Goal: Task Accomplishment & Management: Use online tool/utility

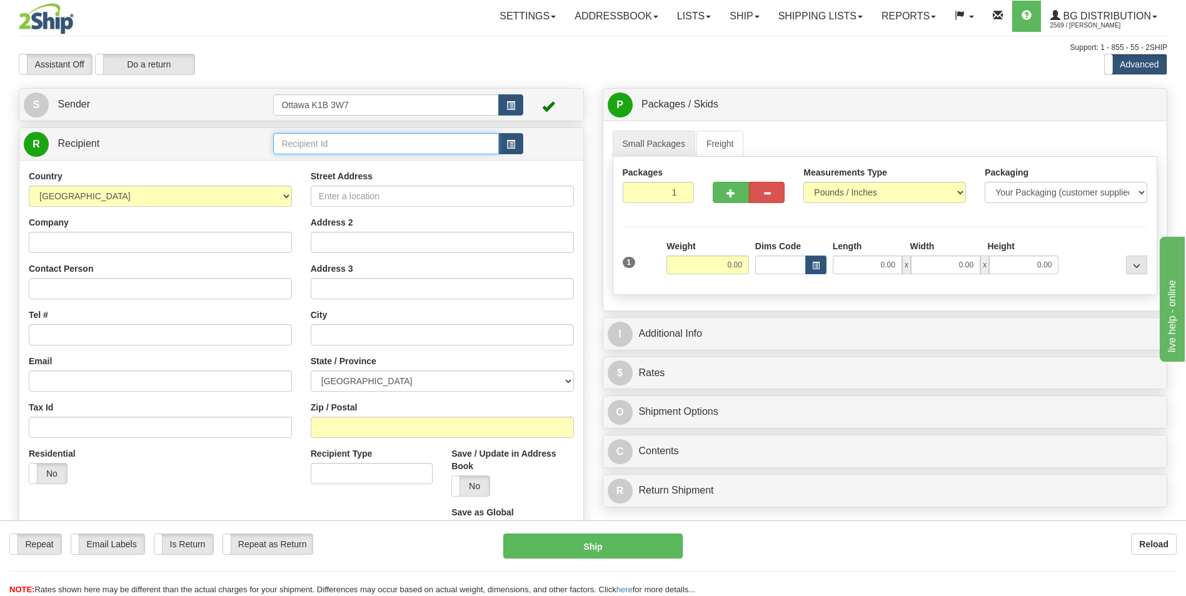
click at [390, 138] on input "text" at bounding box center [385, 143] width 225 height 21
click at [380, 162] on div "20086" at bounding box center [383, 163] width 213 height 14
type input "20086"
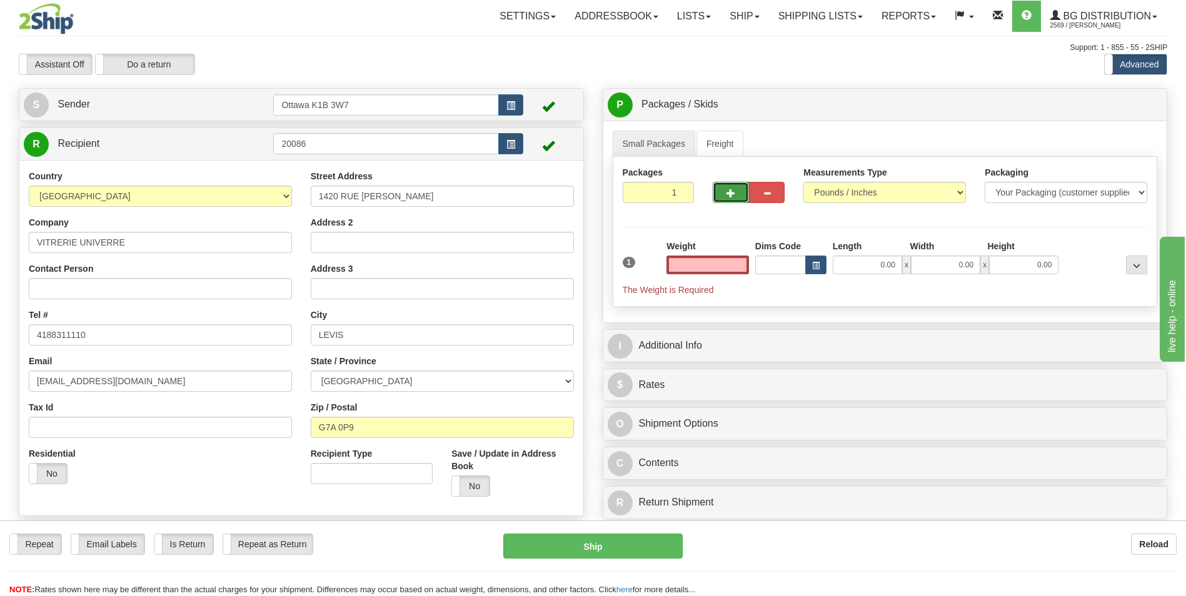
type input "0.00"
click at [731, 190] on span "button" at bounding box center [730, 193] width 9 height 8
type input "3"
click at [1115, 108] on span "Pack / Skid Level" at bounding box center [1125, 105] width 57 height 9
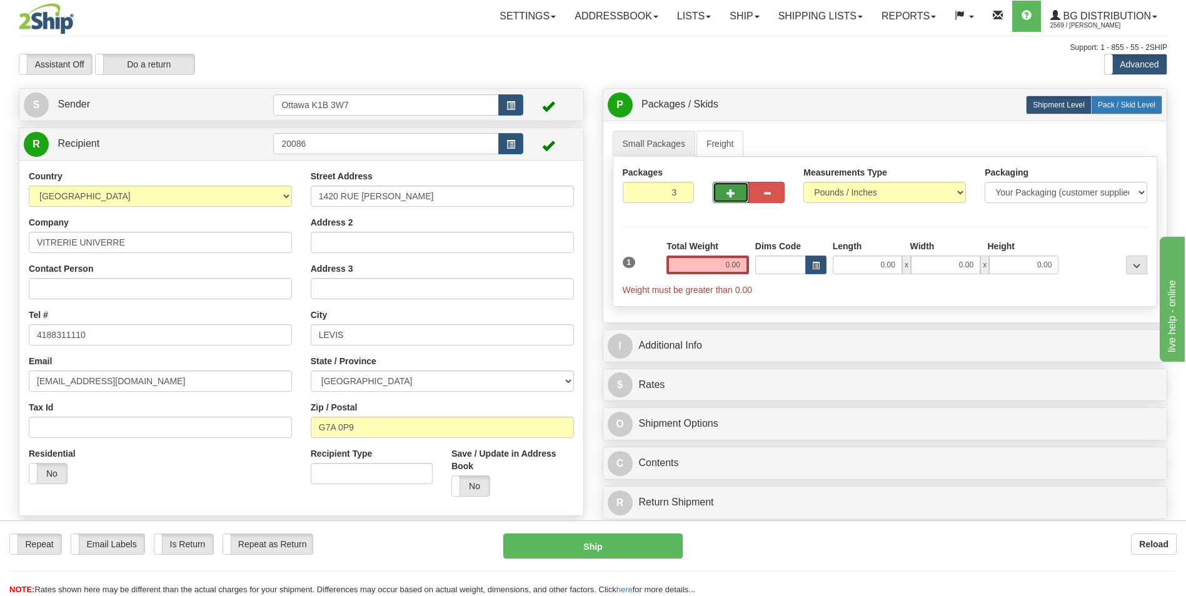
radio input "true"
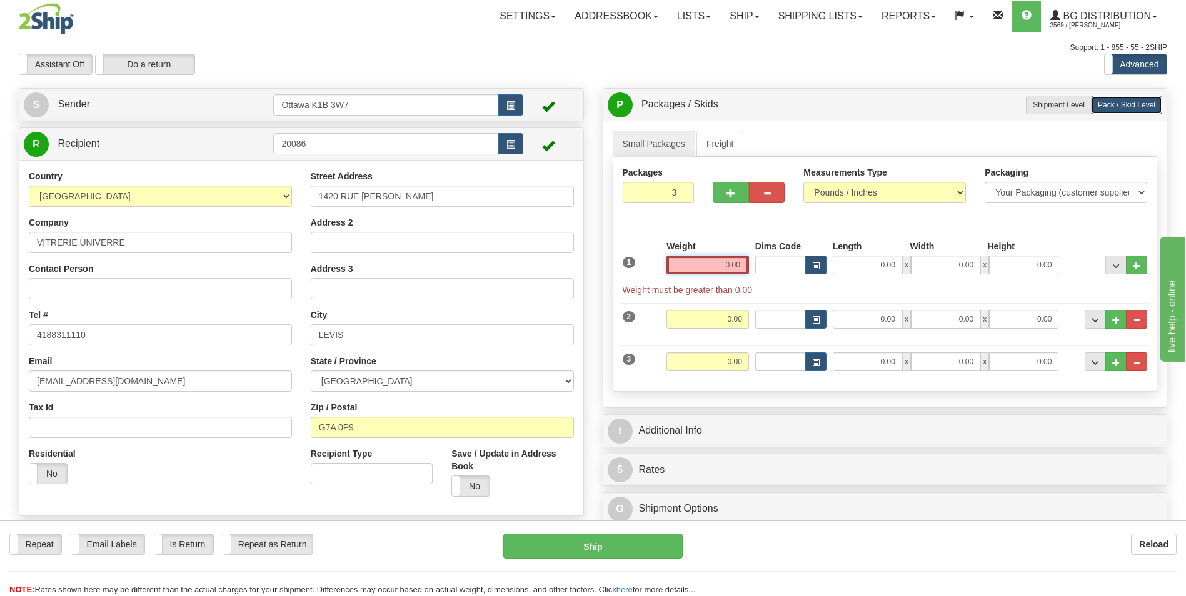
click at [732, 264] on input "0.00" at bounding box center [707, 265] width 82 height 19
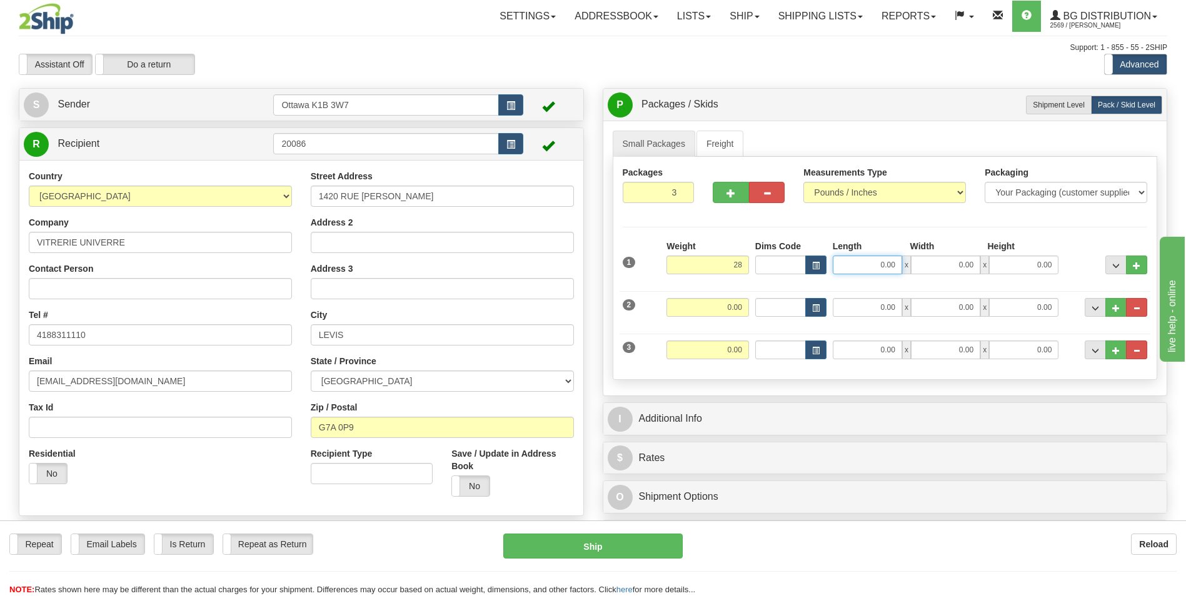
click at [886, 267] on input "0.00" at bounding box center [866, 265] width 69 height 19
type input "28.00"
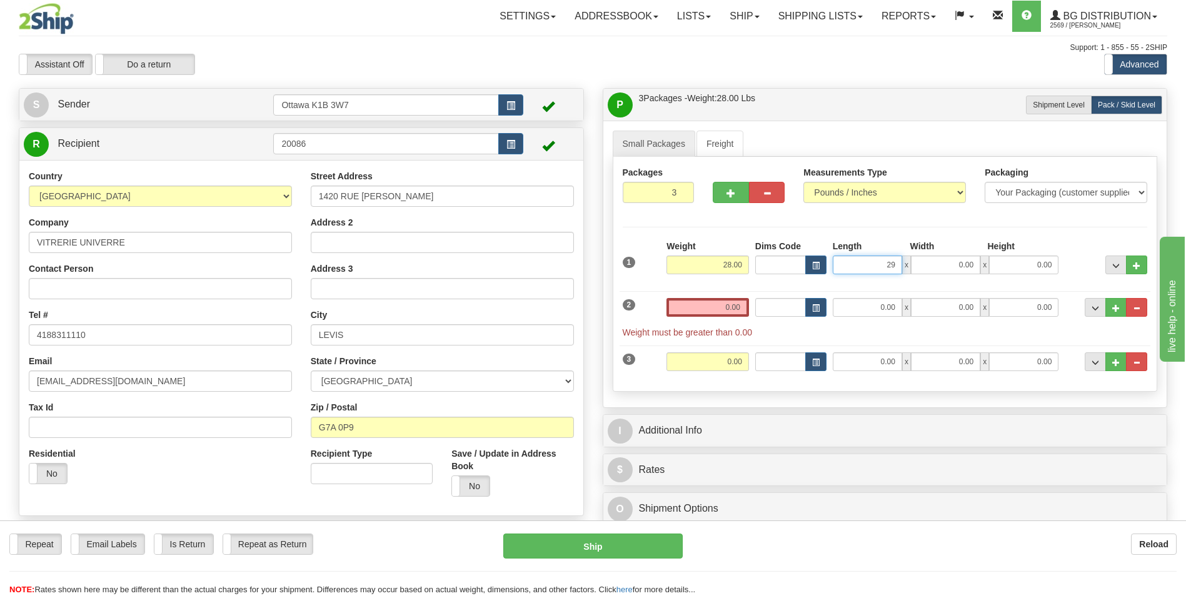
type input "29.00"
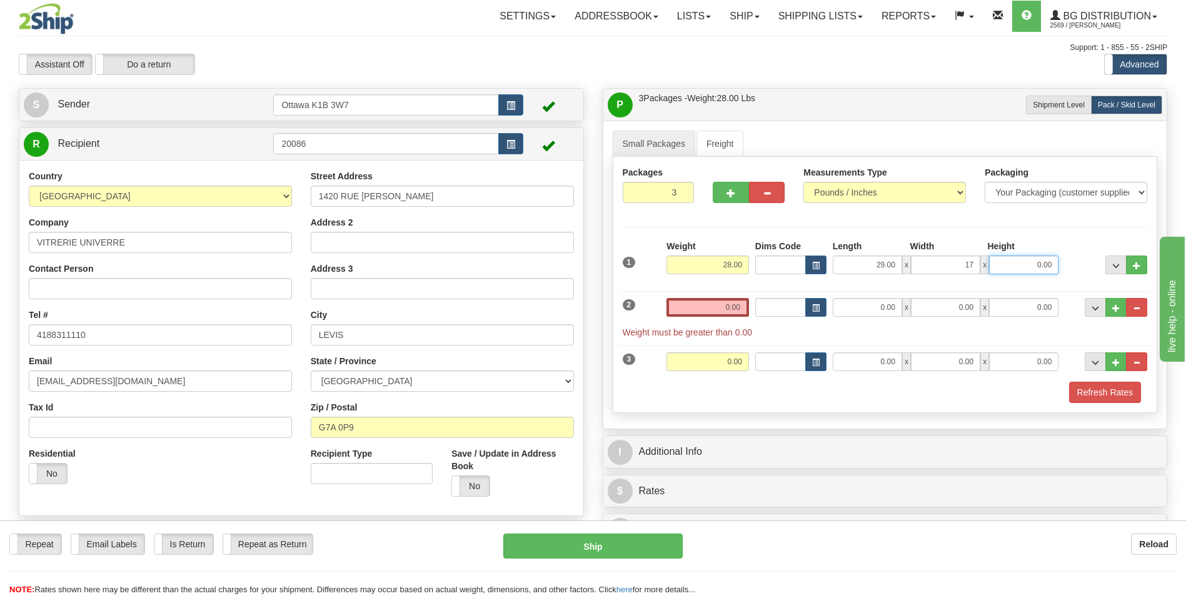
type input "17.00"
type input "5.00"
click at [734, 307] on input "0.00" at bounding box center [707, 307] width 82 height 19
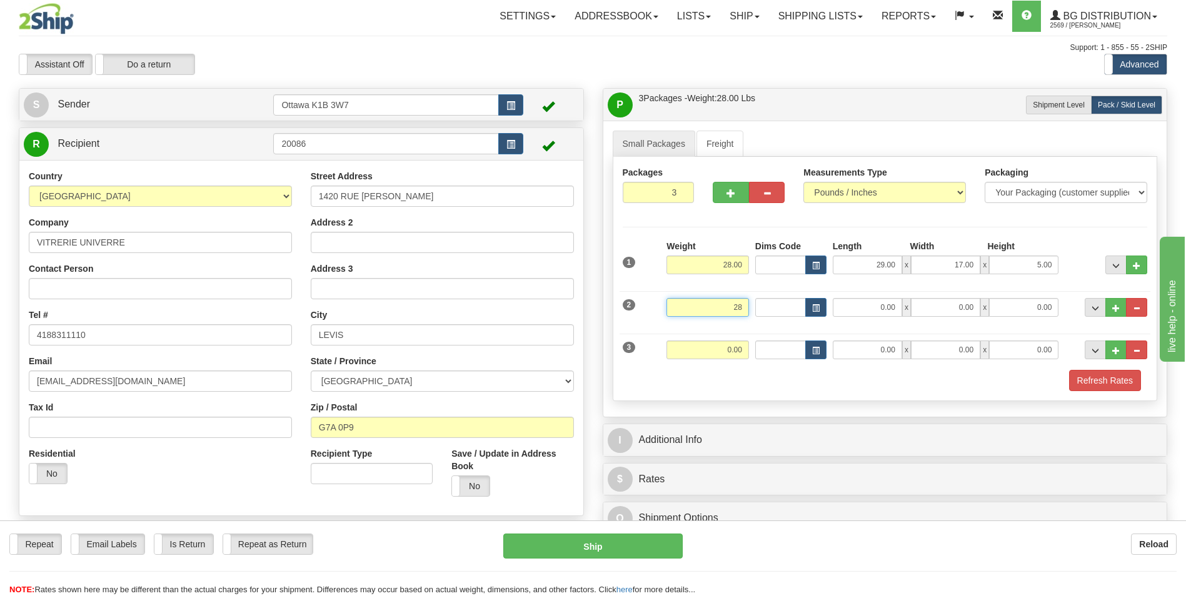
type input "28.00"
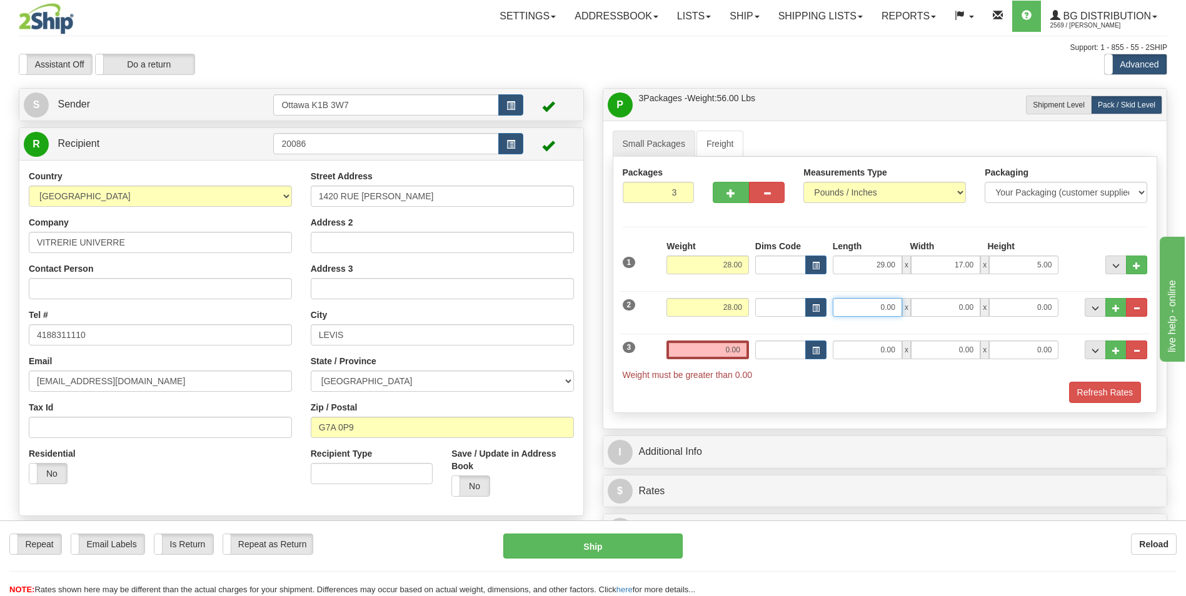
click at [881, 311] on input "0.00" at bounding box center [866, 307] width 69 height 19
type input "29.00"
type input "17.00"
type input "5.00"
click at [736, 349] on input "0.00" at bounding box center [707, 350] width 82 height 19
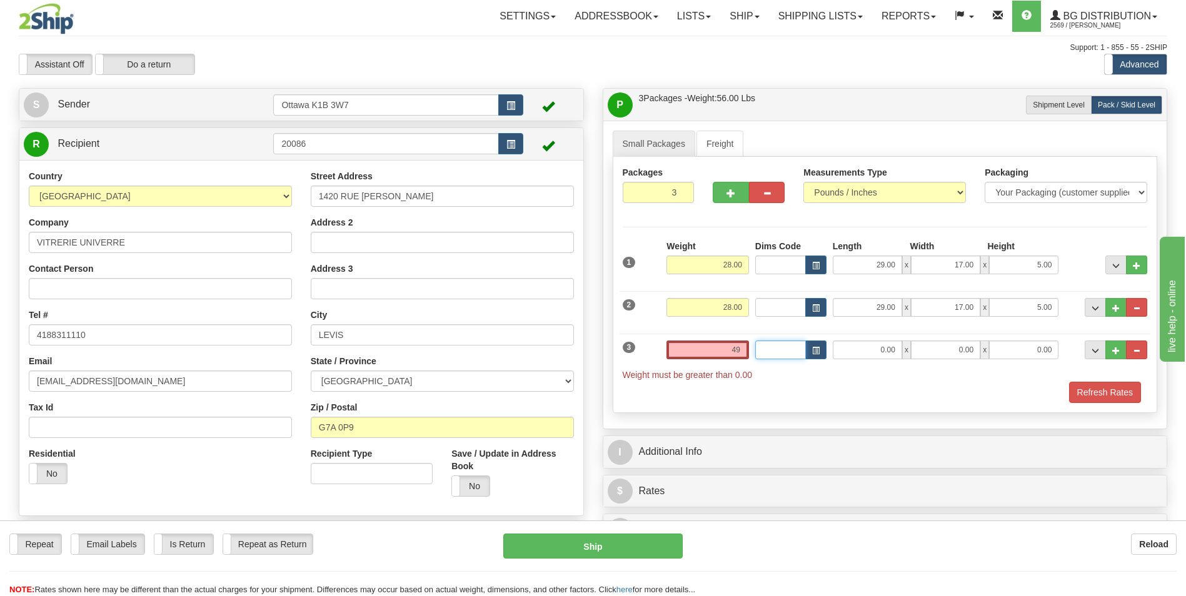
type input "49.00"
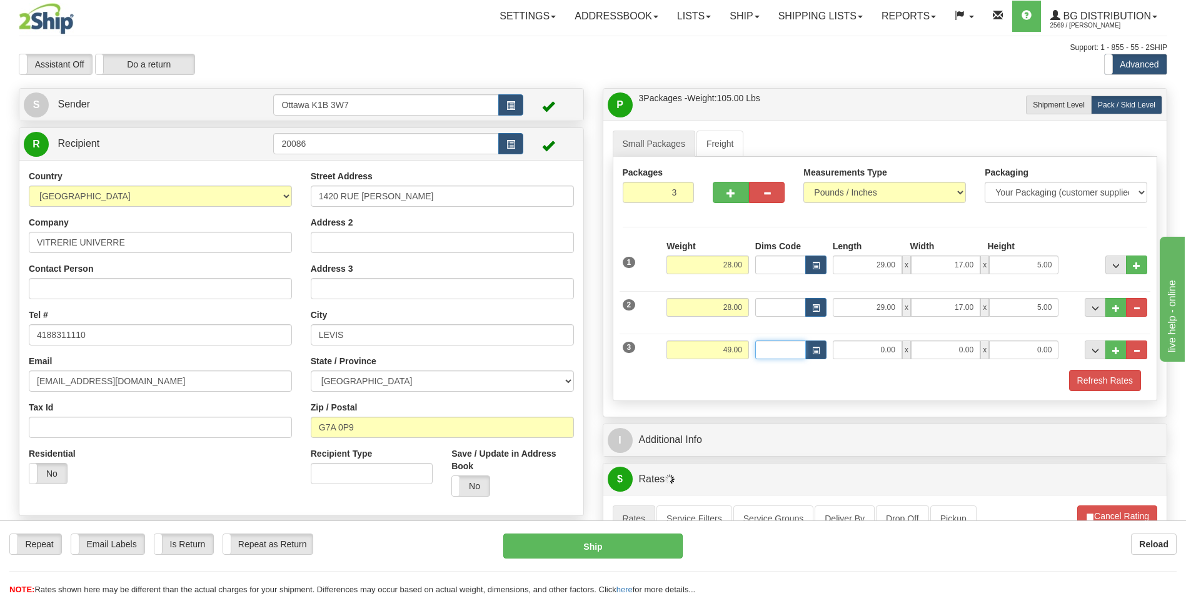
type input "8"
click at [894, 354] on input "0.00" at bounding box center [866, 350] width 69 height 19
type input "49.00"
type input "8.00"
type input "11.00"
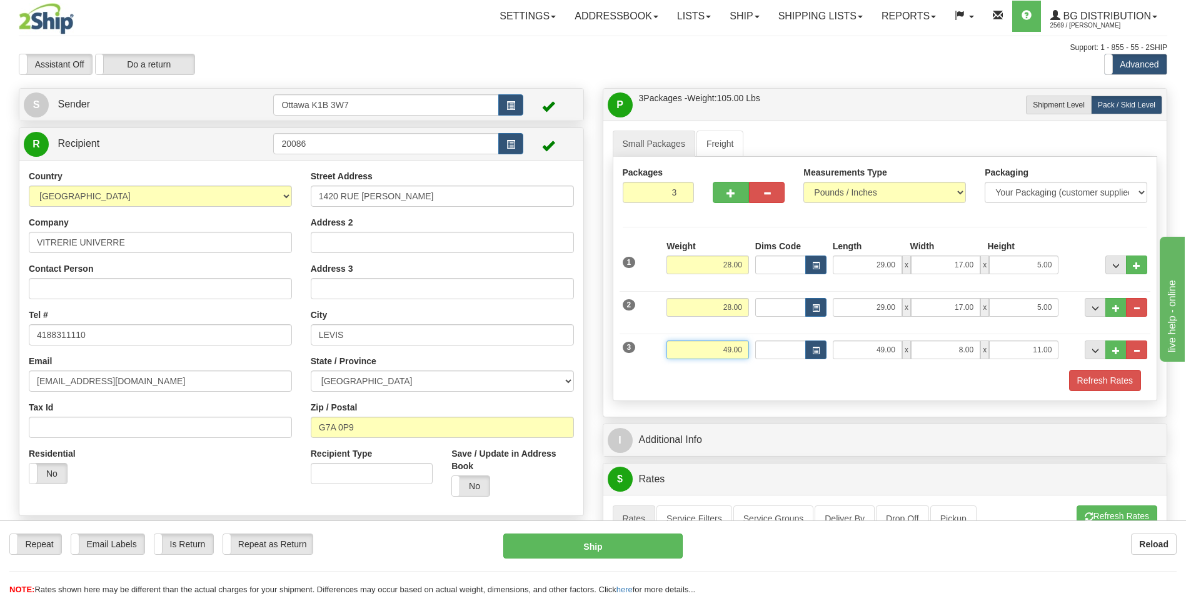
click at [737, 354] on input "49.00" at bounding box center [707, 350] width 82 height 19
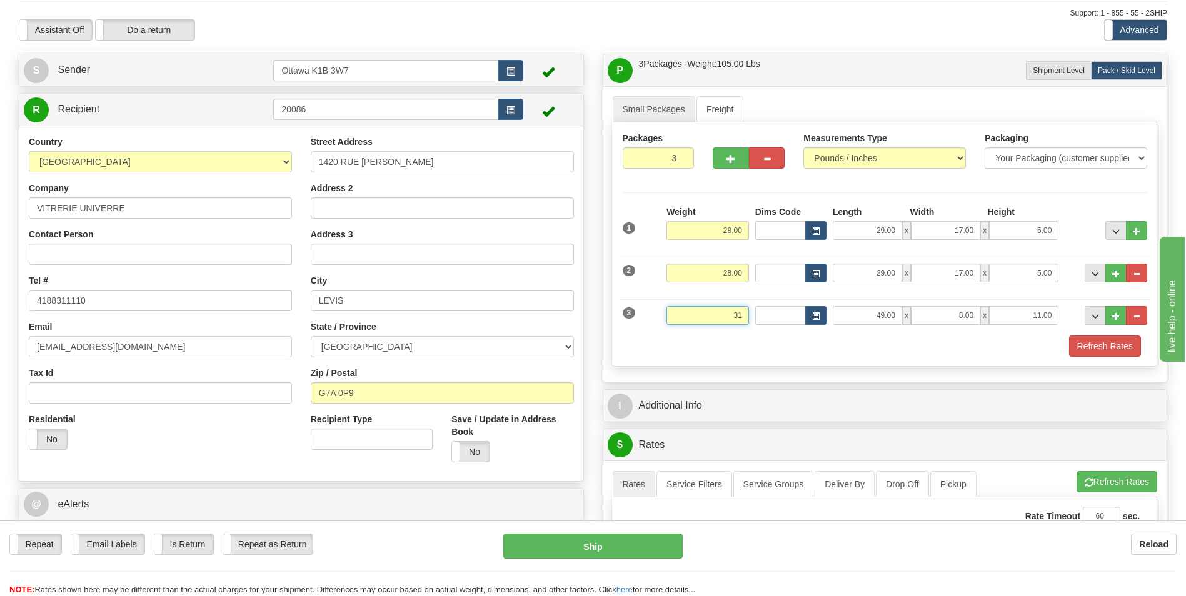
scroll to position [62, 0]
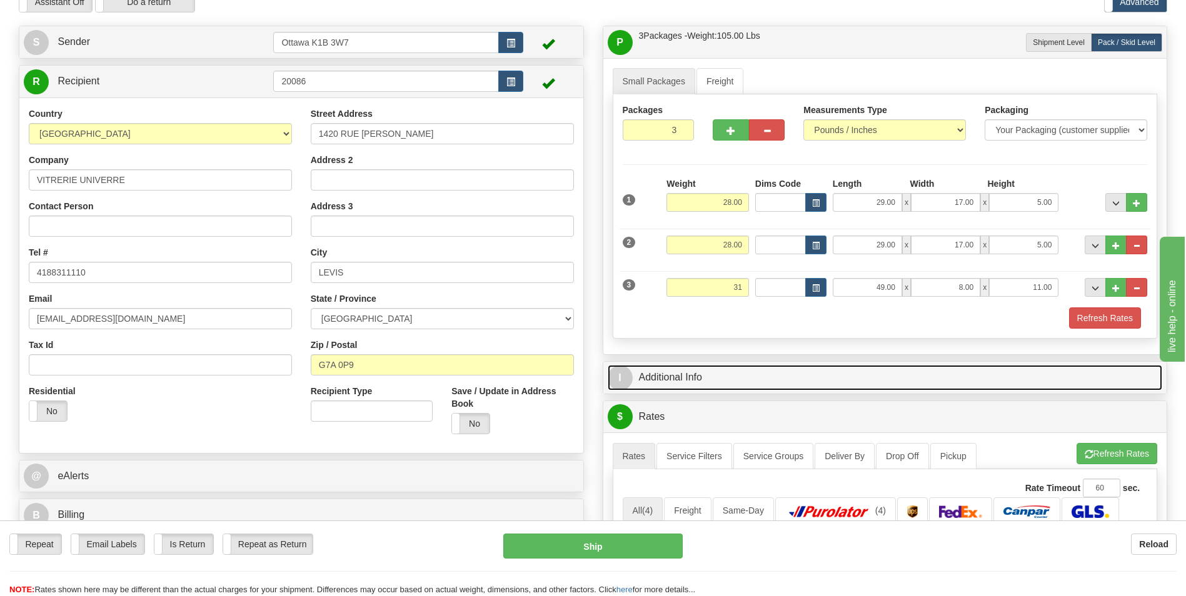
click at [757, 380] on link "I Additional Info" at bounding box center [884, 378] width 555 height 26
type input "31.00"
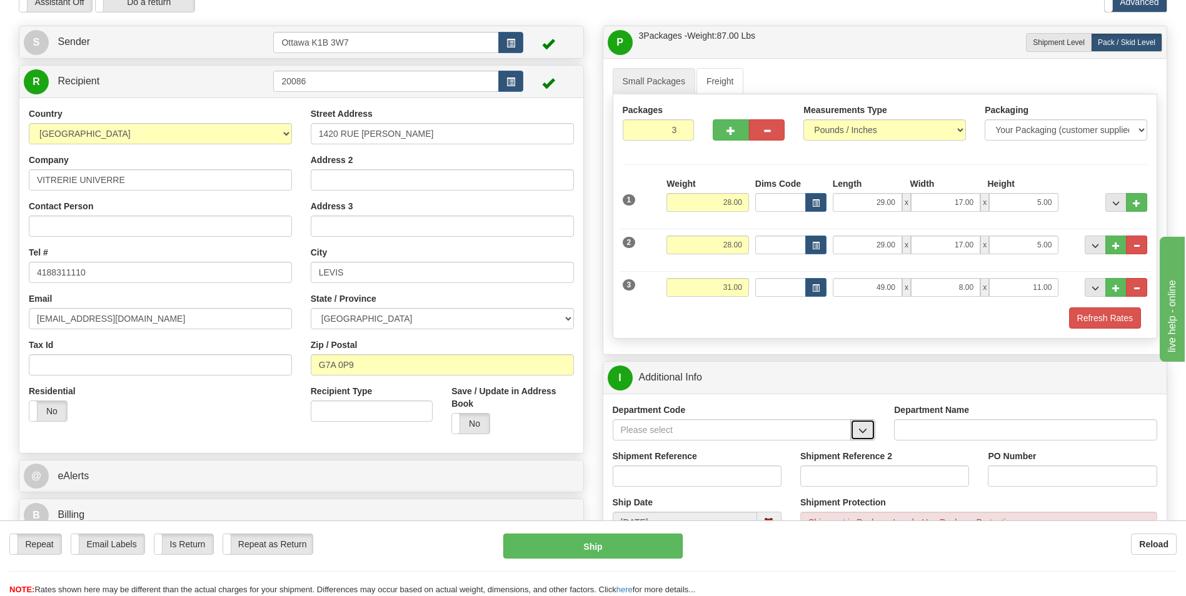
click at [854, 432] on button "button" at bounding box center [862, 429] width 25 height 21
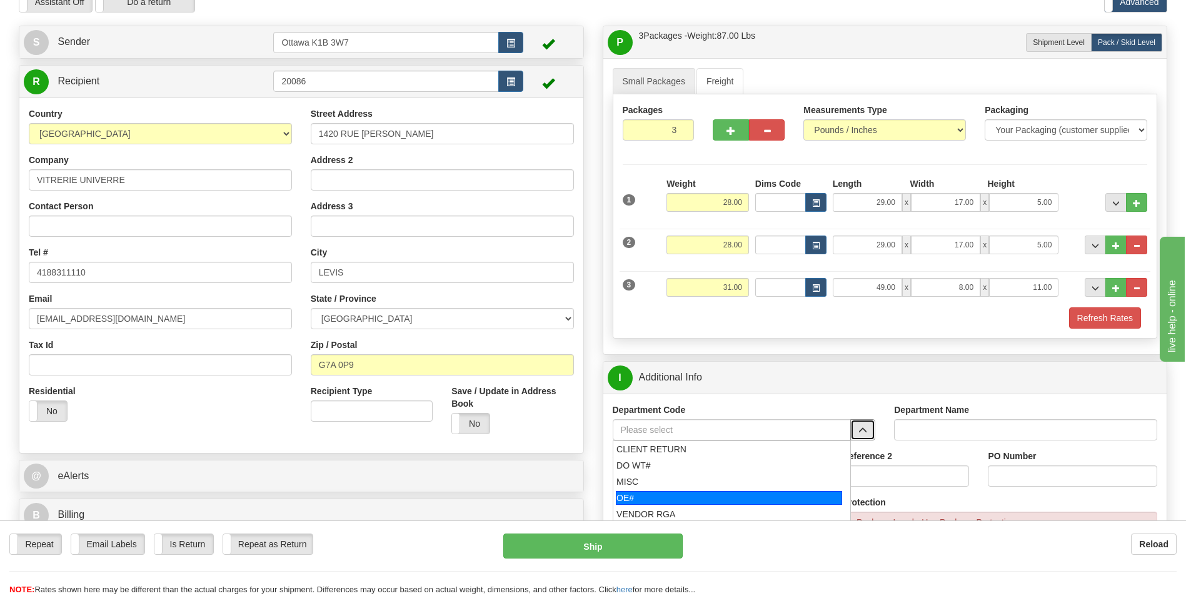
click at [727, 495] on div "OE#" at bounding box center [729, 498] width 226 height 14
type input "OE#"
type input "ORDERS"
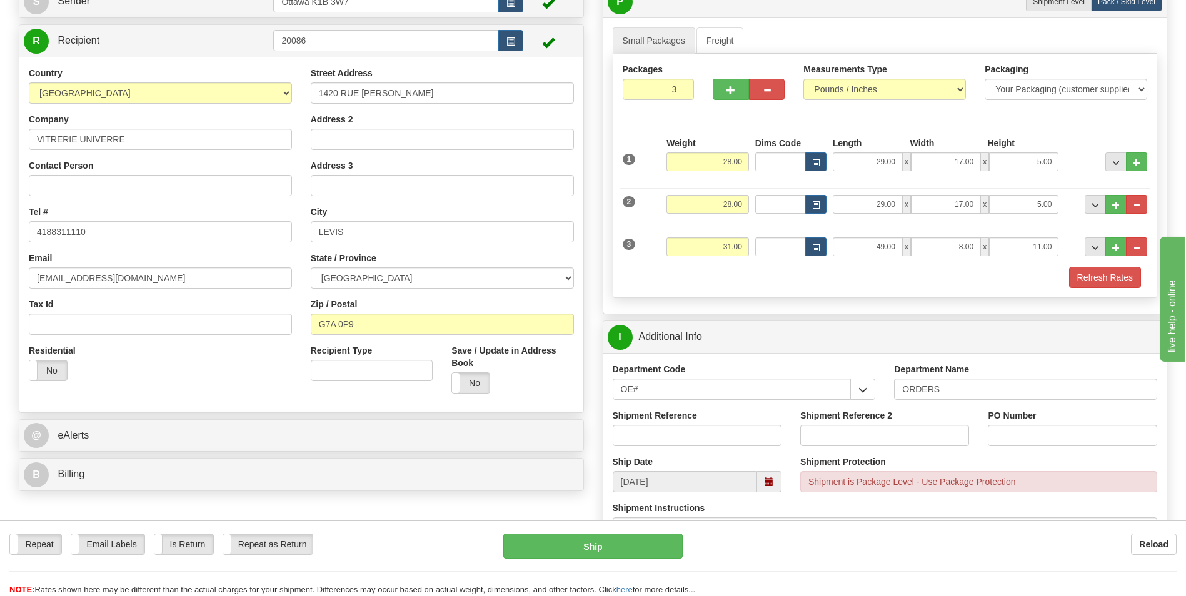
scroll to position [125, 0]
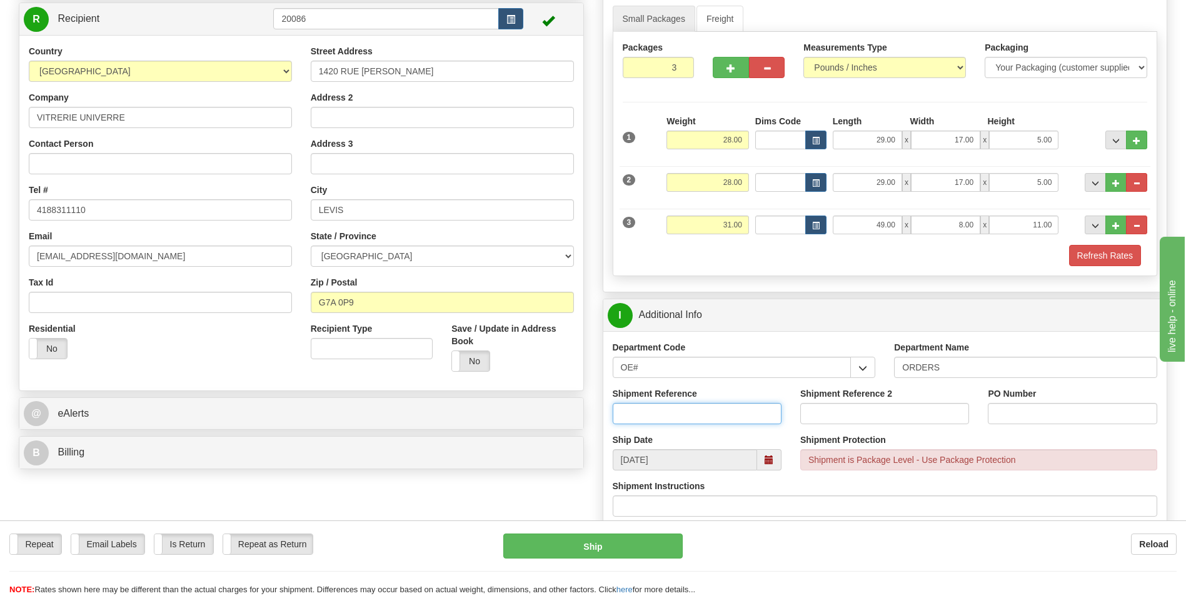
click at [703, 411] on input "Shipment Reference" at bounding box center [696, 413] width 169 height 21
type input "10204014-00"
click at [1002, 408] on input "PO Number" at bounding box center [1071, 413] width 169 height 21
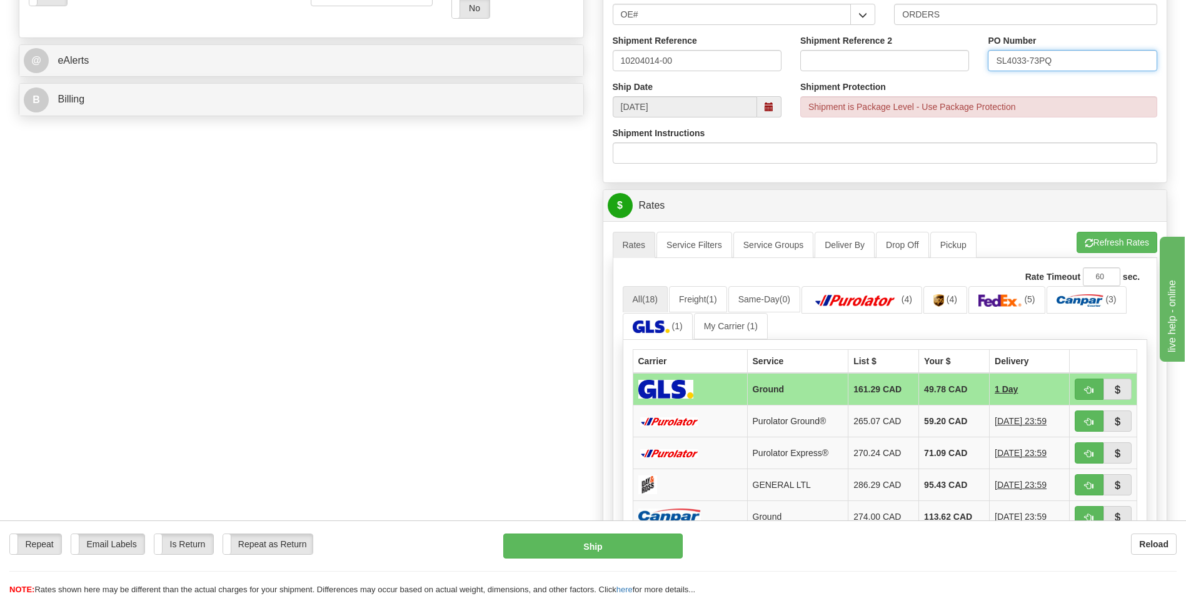
scroll to position [500, 0]
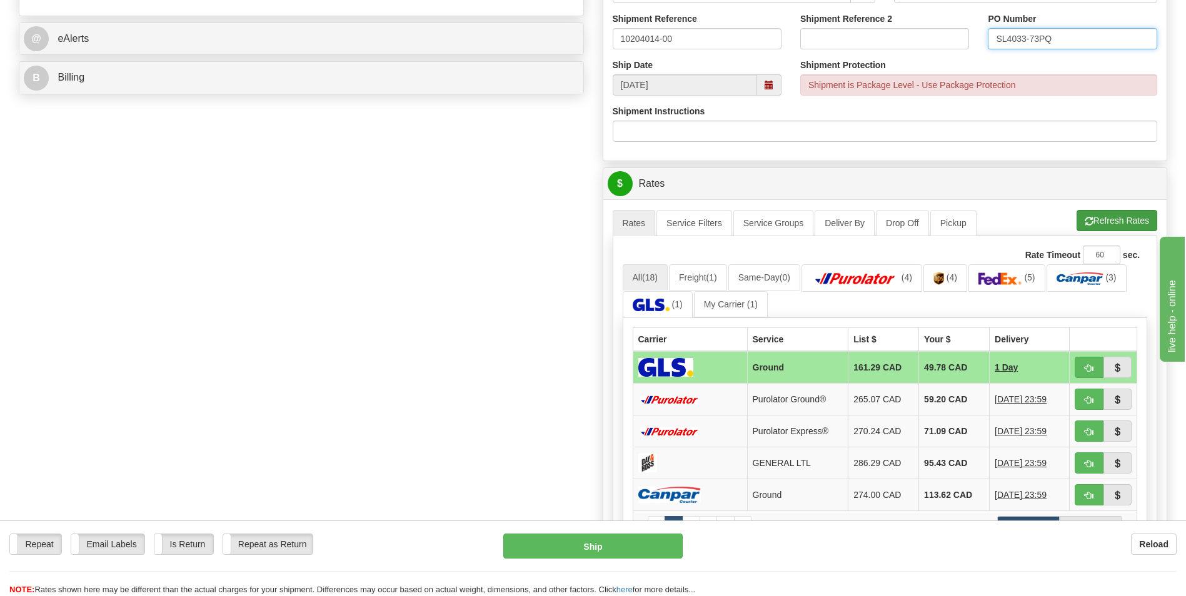
type input "SL4033-73PQ"
click at [1105, 217] on button "Refresh Rates" at bounding box center [1116, 220] width 81 height 21
click at [1086, 397] on span "button" at bounding box center [1088, 400] width 9 height 8
type input "260"
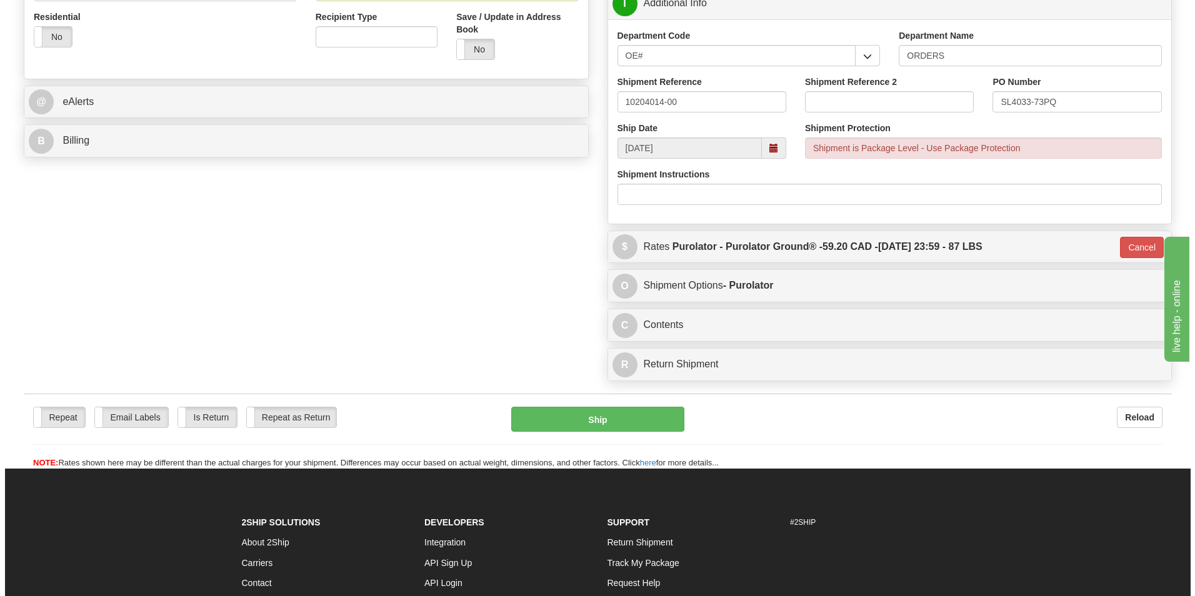
scroll to position [437, 0]
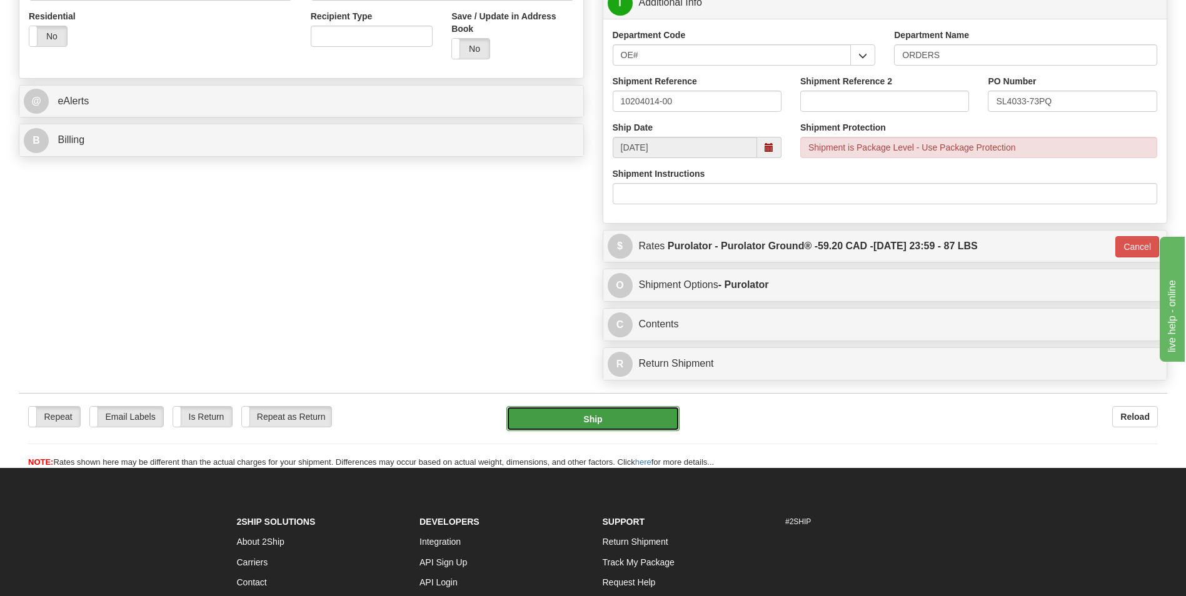
click at [601, 421] on button "Ship" at bounding box center [592, 418] width 172 height 25
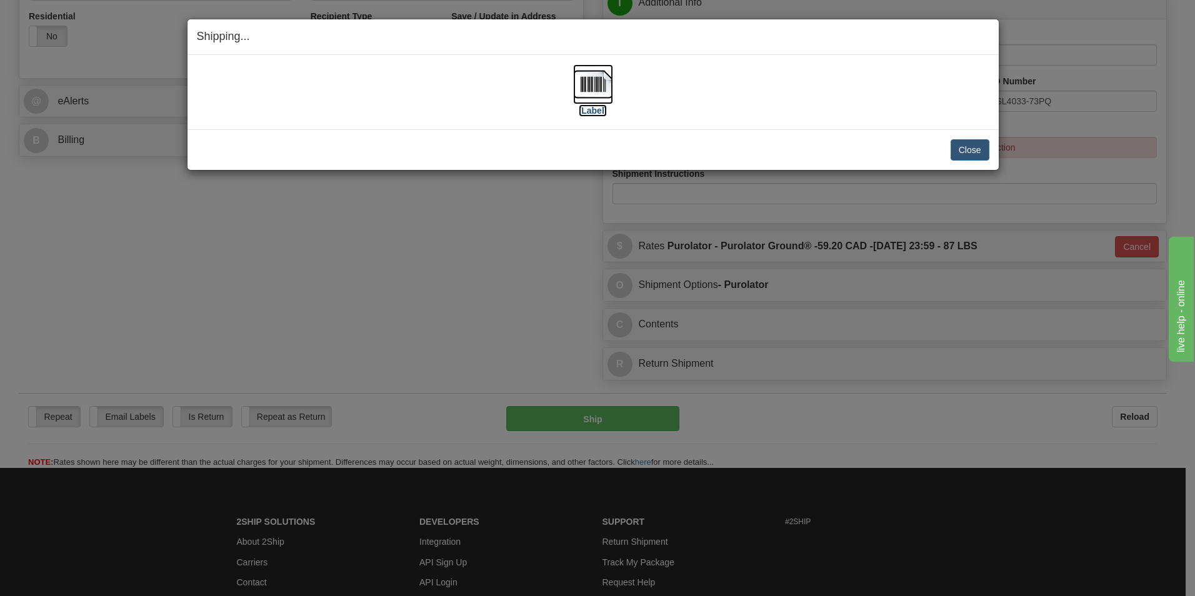
click at [597, 110] on label "[Label]" at bounding box center [593, 110] width 29 height 12
click at [967, 145] on button "Close" at bounding box center [970, 149] width 39 height 21
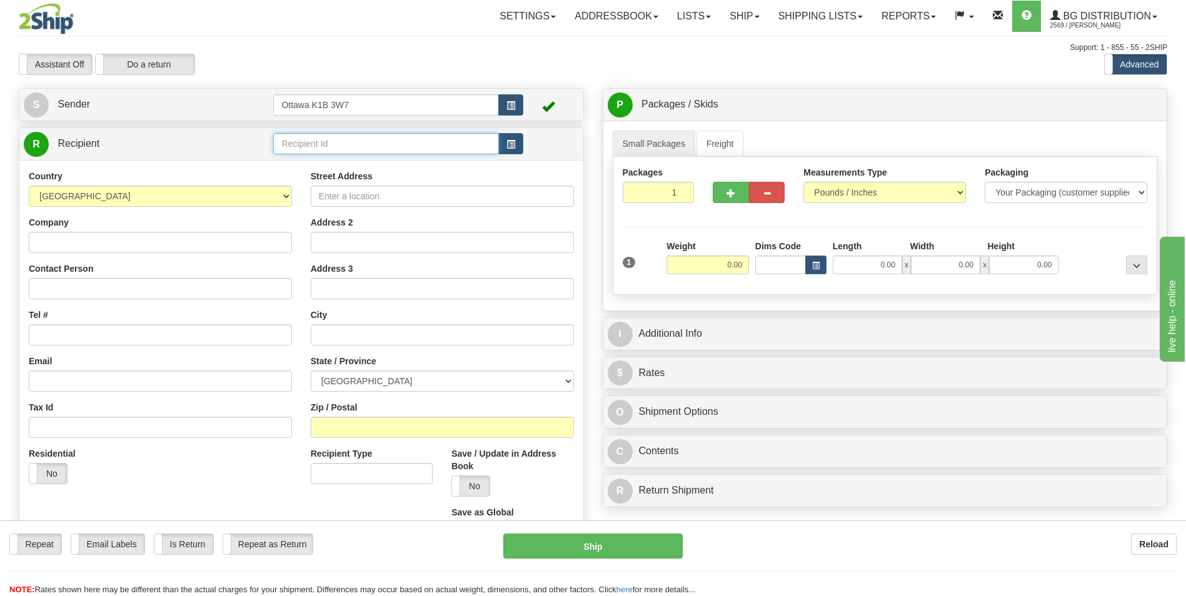
click at [357, 141] on input "text" at bounding box center [385, 143] width 225 height 21
click at [337, 164] on div "60154" at bounding box center [383, 163] width 213 height 14
type input "60154"
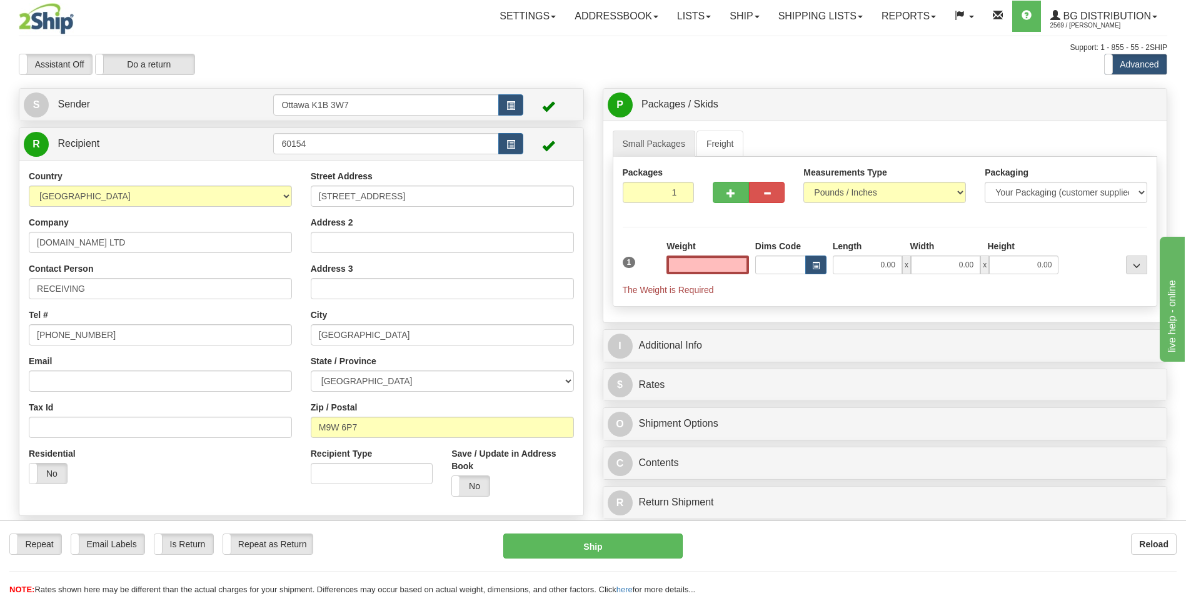
type input "0.00"
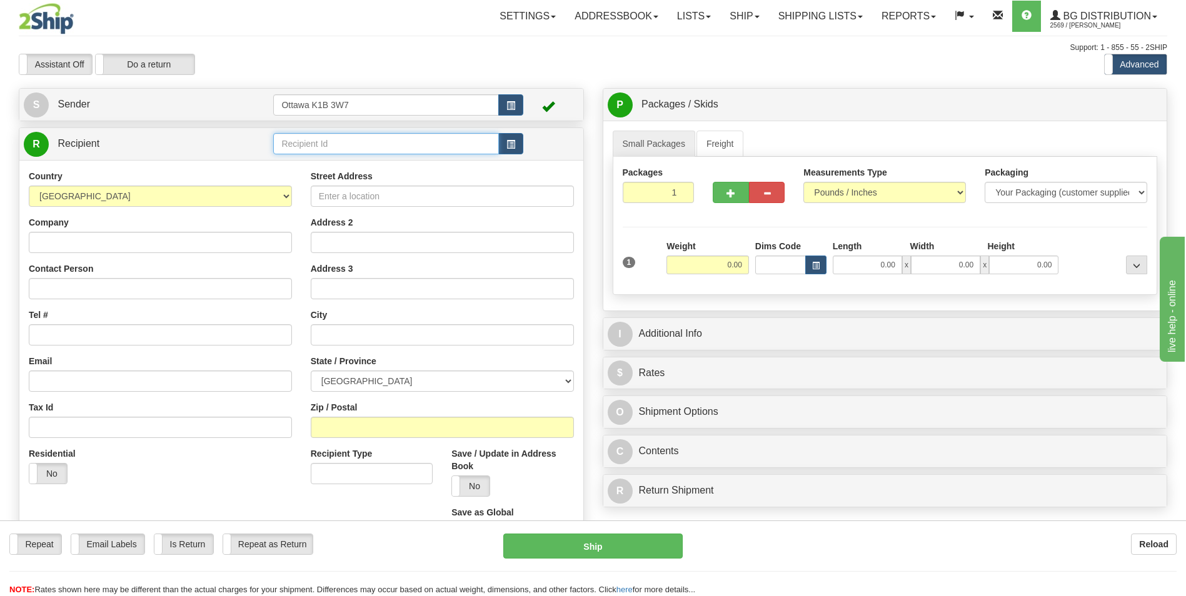
click at [409, 144] on input "text" at bounding box center [385, 143] width 225 height 21
click at [367, 172] on li "60154" at bounding box center [386, 179] width 224 height 16
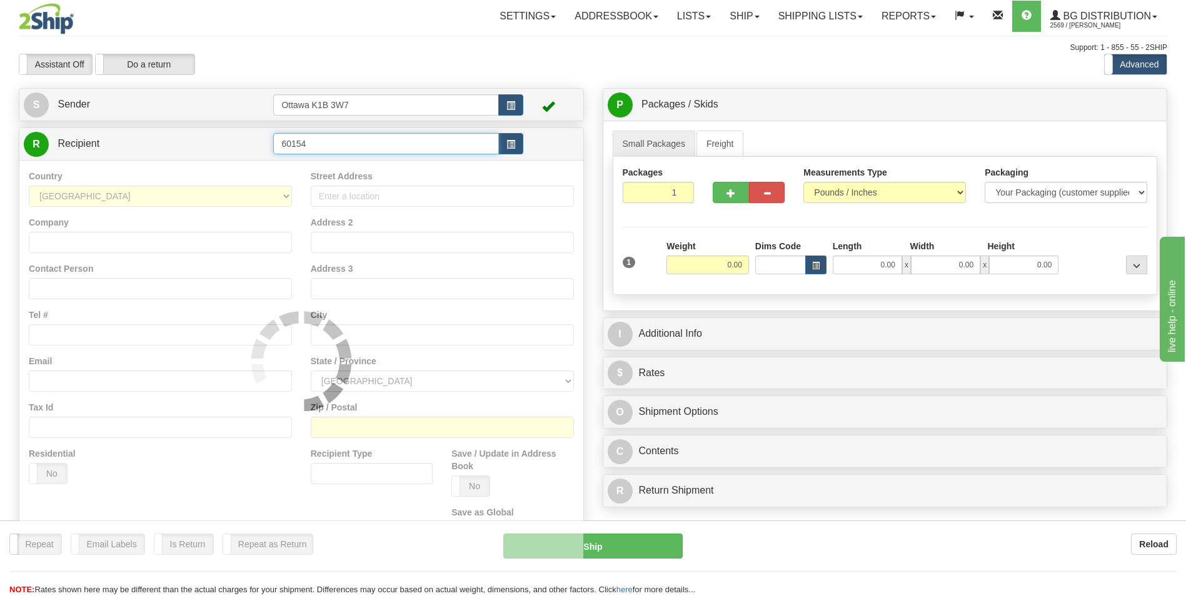
type input "60154"
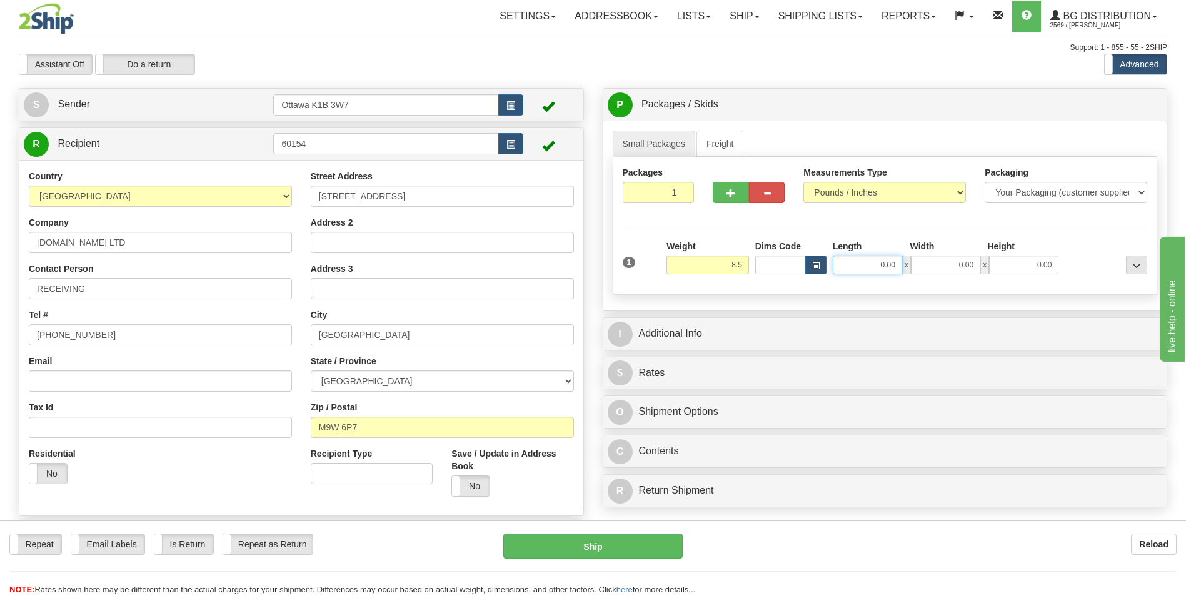
type input "8.50"
click at [872, 264] on input "0.00" at bounding box center [866, 265] width 69 height 19
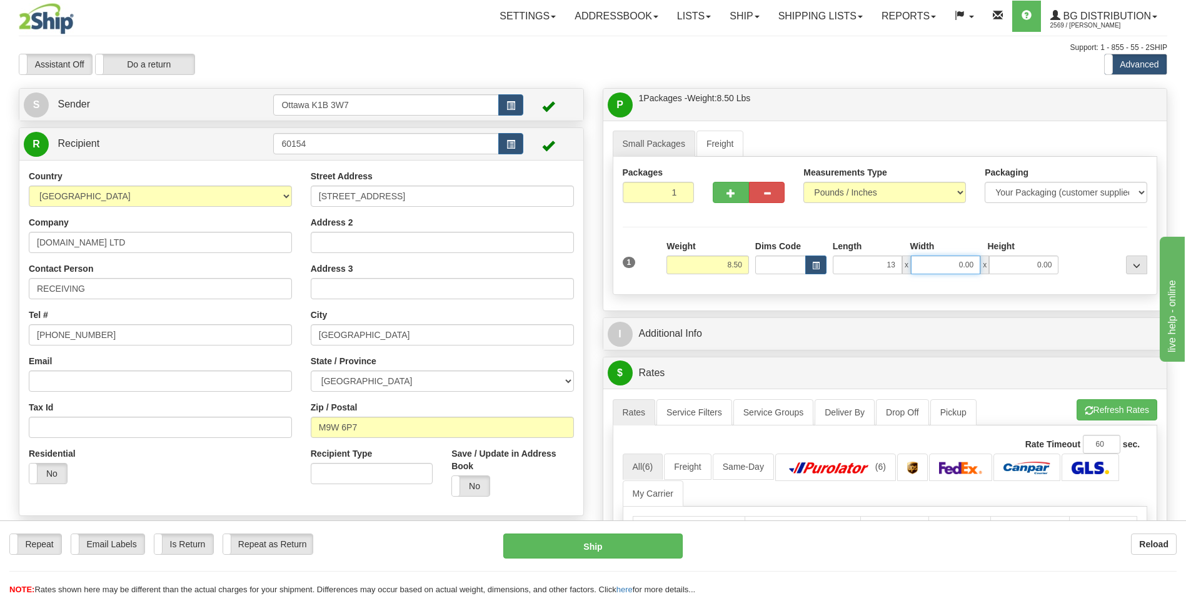
type input "13.00"
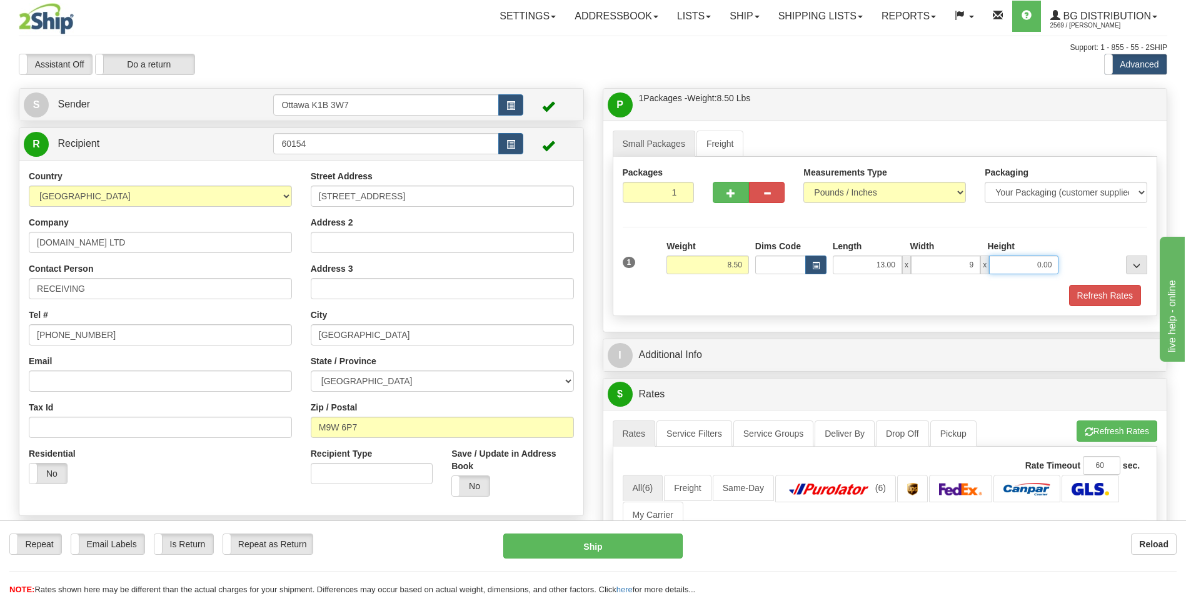
type input "9.00"
type input "8.00"
click at [877, 217] on div "Packages 1 1 Measurements Type" at bounding box center [884, 236] width 545 height 159
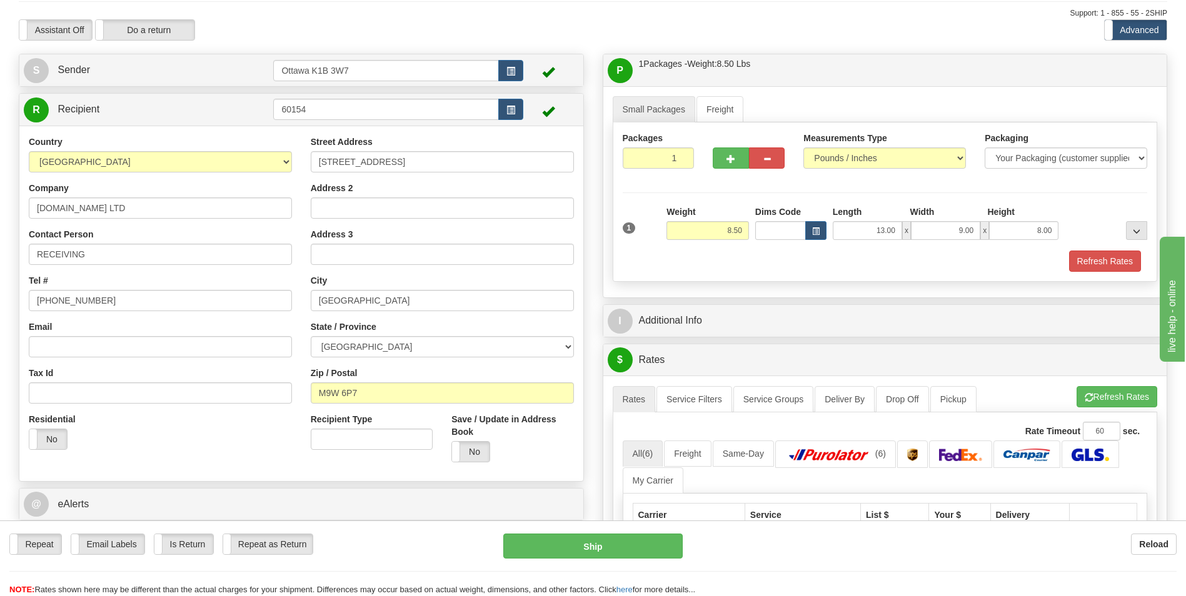
scroll to position [62, 0]
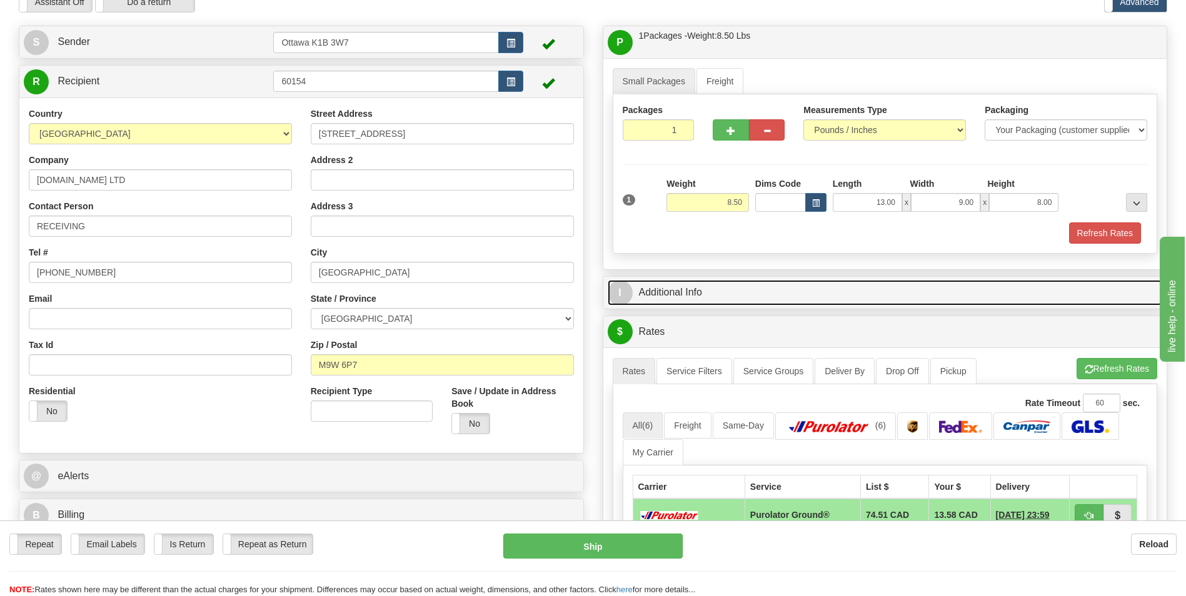
click at [726, 297] on link "I Additional Info" at bounding box center [884, 293] width 555 height 26
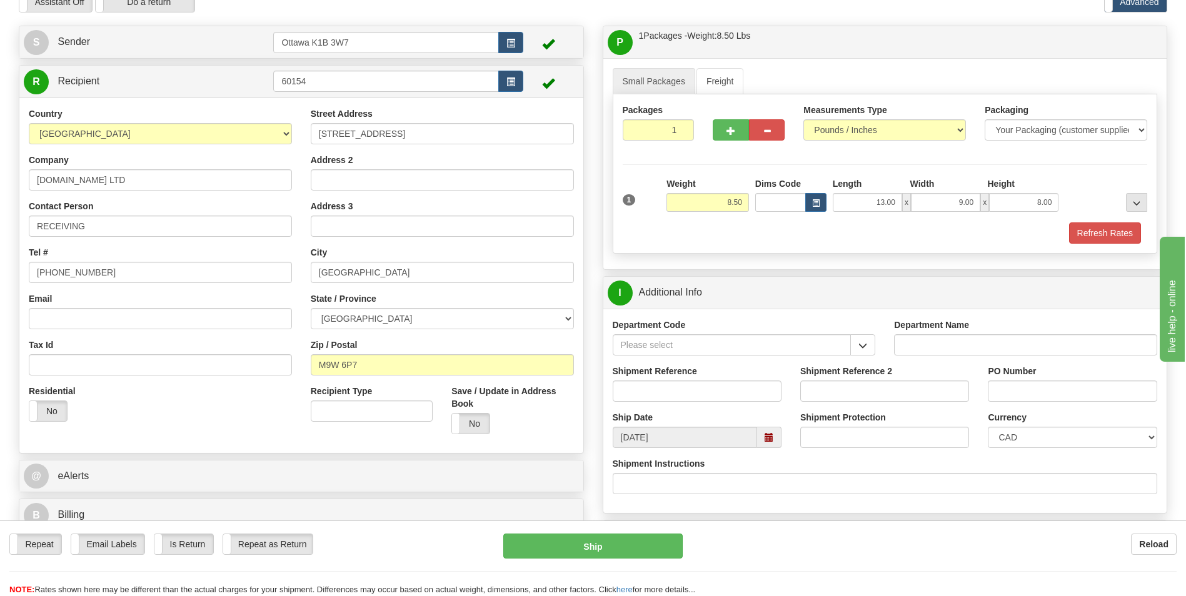
click at [880, 347] on div "Department Code" at bounding box center [744, 342] width 282 height 46
click at [865, 346] on span "button" at bounding box center [862, 346] width 9 height 8
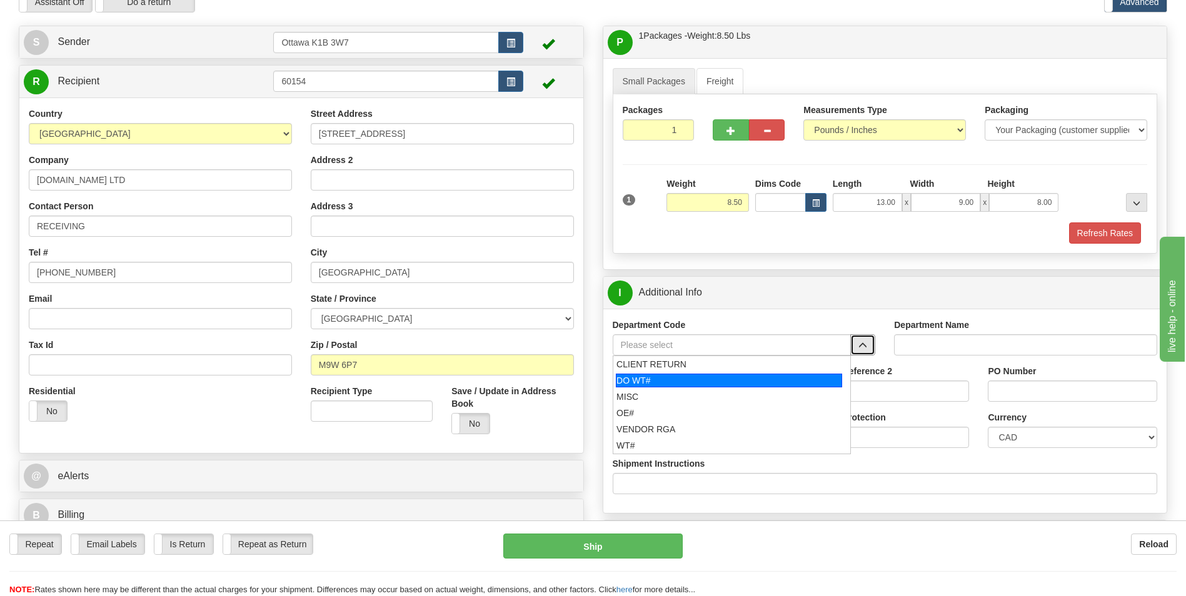
click at [767, 381] on div "DO WT#" at bounding box center [729, 381] width 226 height 14
type input "DO WT#"
type input "DIRECT ORDERS"
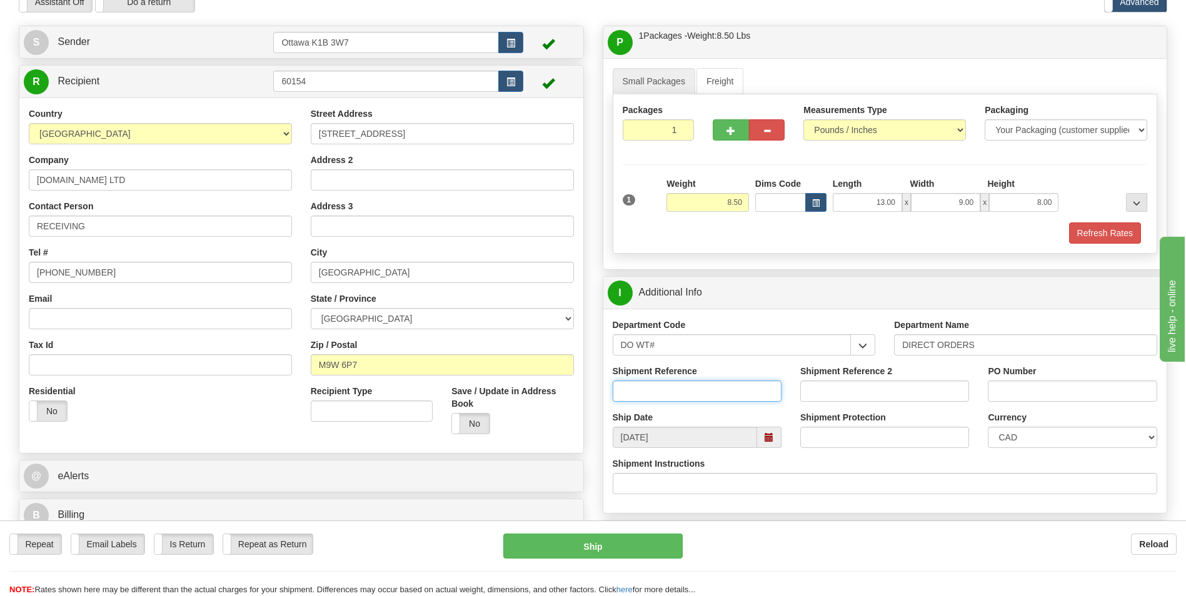
click at [700, 391] on input "Shipment Reference" at bounding box center [696, 391] width 169 height 21
type input "166182-00"
click at [1017, 379] on div "PO Number" at bounding box center [1071, 383] width 169 height 37
click at [1017, 385] on input "PO Number" at bounding box center [1071, 391] width 169 height 21
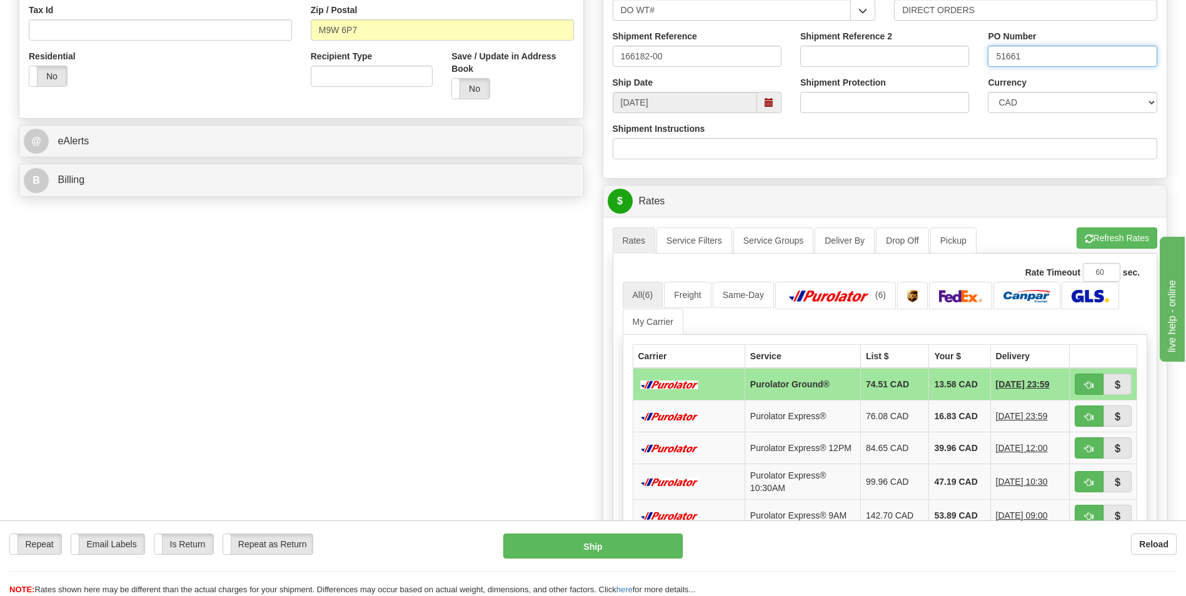
scroll to position [437, 0]
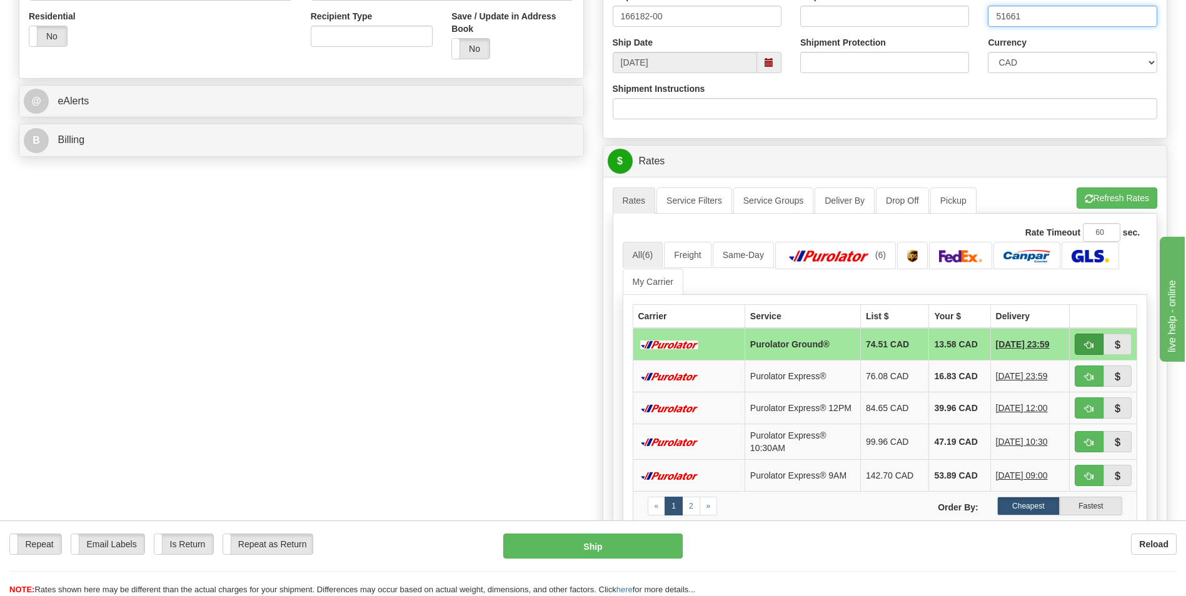
type input "51661"
drag, startPoint x: 1089, startPoint y: 343, endPoint x: 1094, endPoint y: 347, distance: 6.6
click at [1089, 343] on span "button" at bounding box center [1088, 345] width 9 height 8
type input "260"
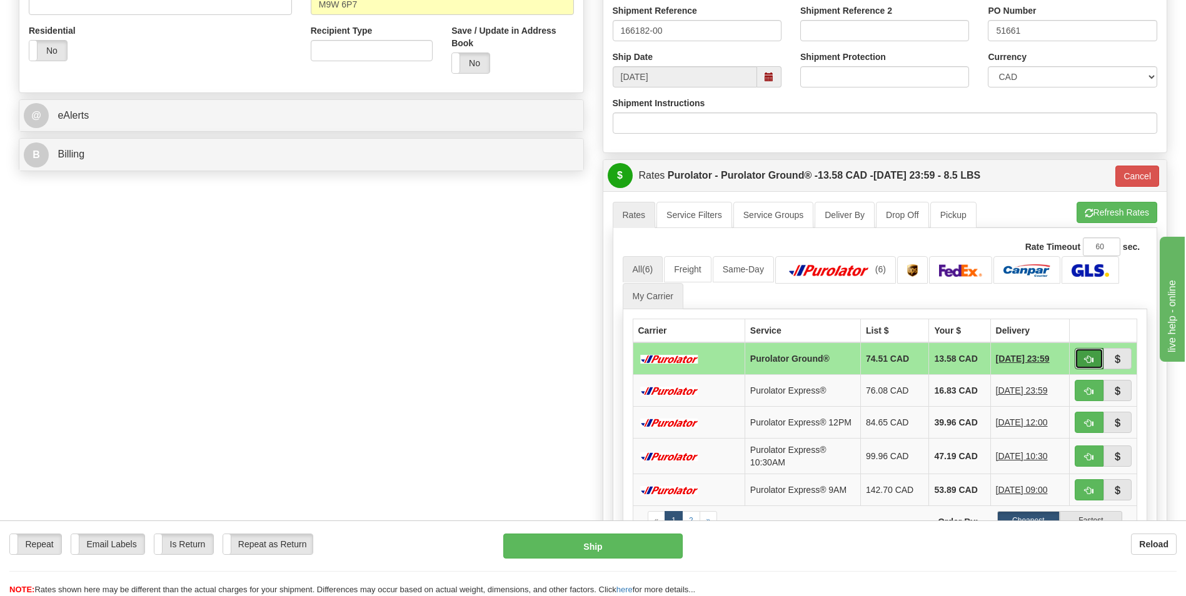
scroll to position [500, 0]
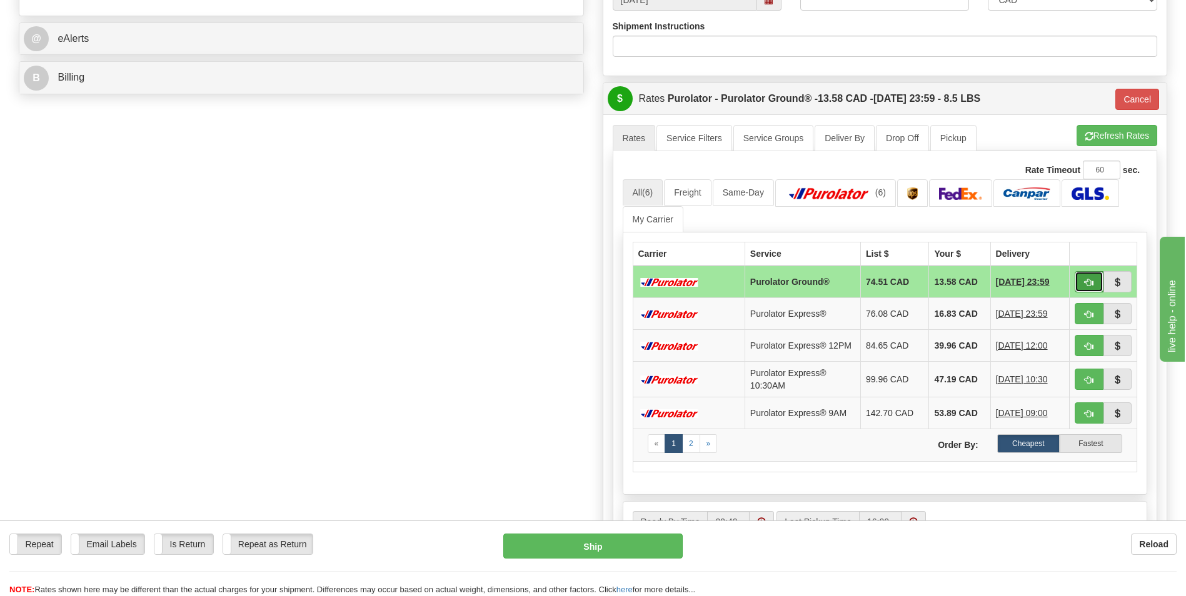
click at [1083, 279] on button "button" at bounding box center [1088, 281] width 29 height 21
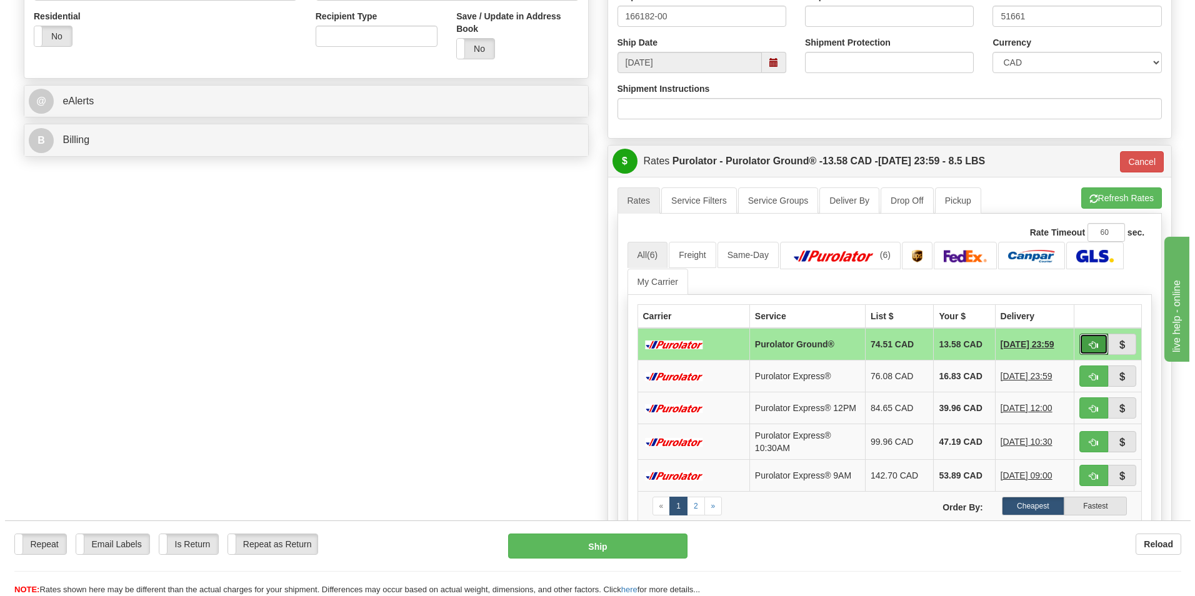
scroll to position [312, 0]
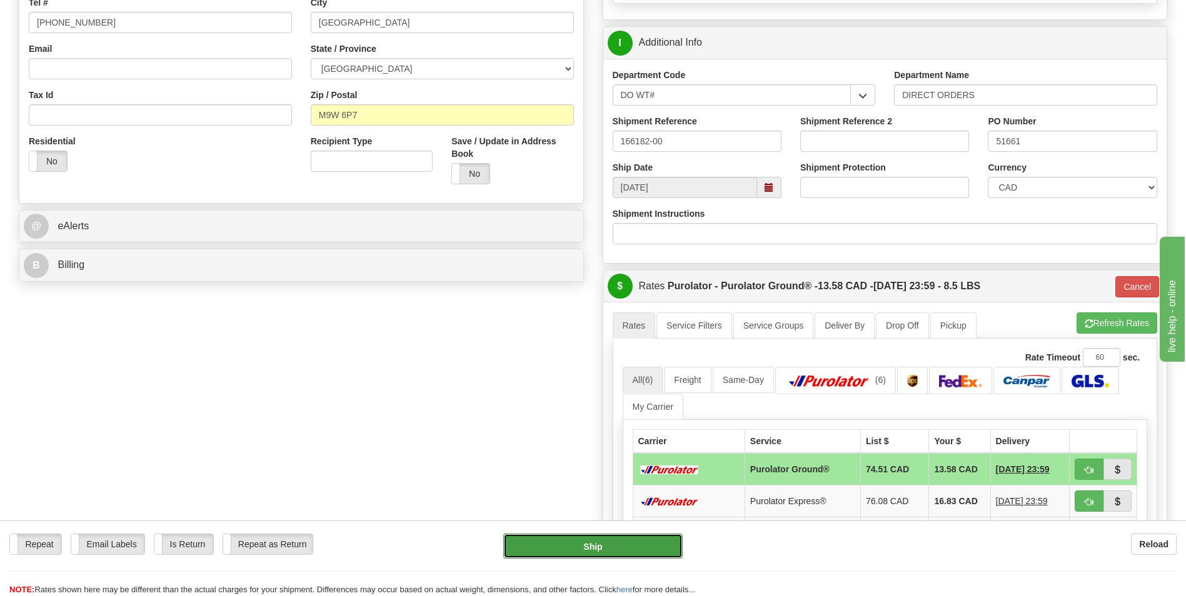
click at [598, 544] on button "Ship" at bounding box center [592, 546] width 179 height 25
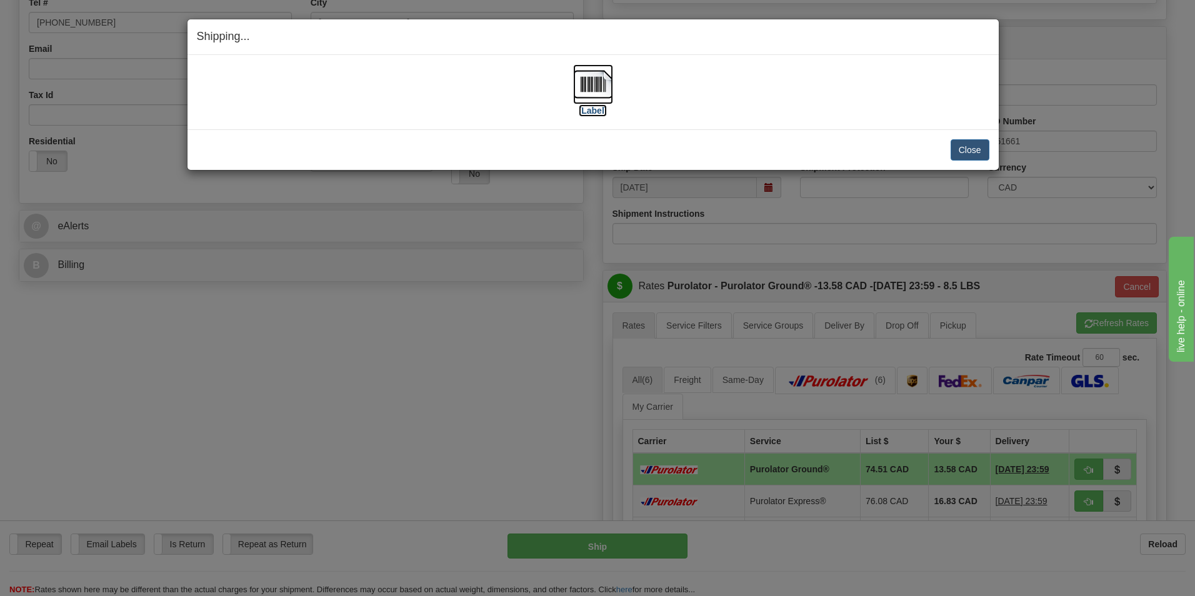
click at [602, 112] on label "[Label]" at bounding box center [593, 110] width 29 height 12
click at [967, 142] on button "Close" at bounding box center [970, 149] width 39 height 21
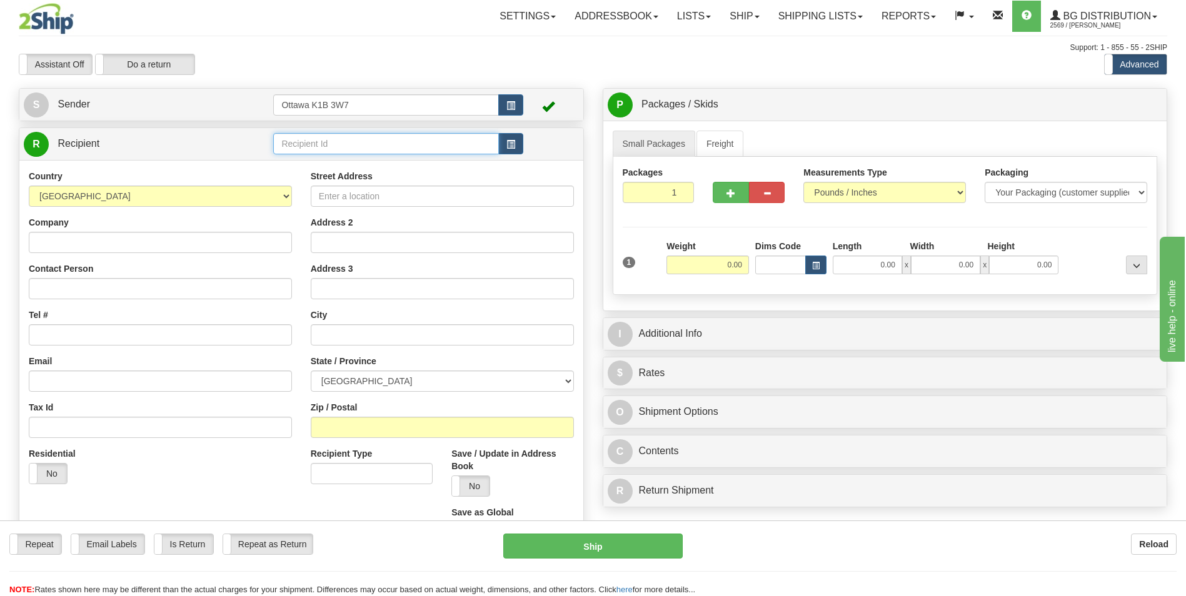
click at [356, 135] on input "text" at bounding box center [385, 143] width 225 height 21
click at [344, 161] on div "910894" at bounding box center [383, 163] width 213 height 14
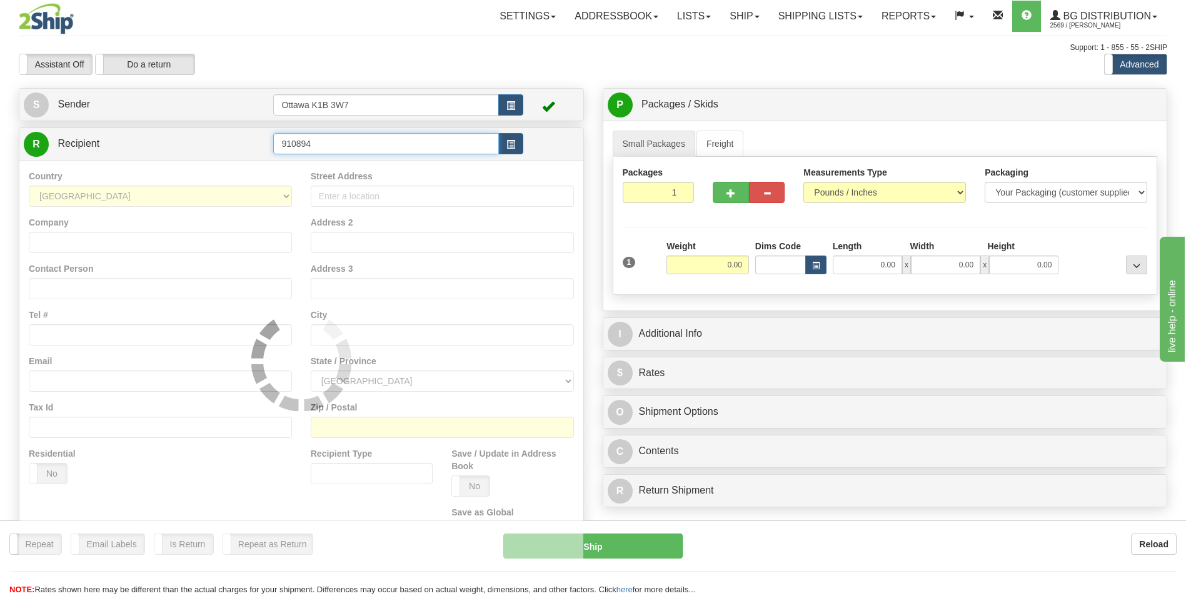
type input "910894"
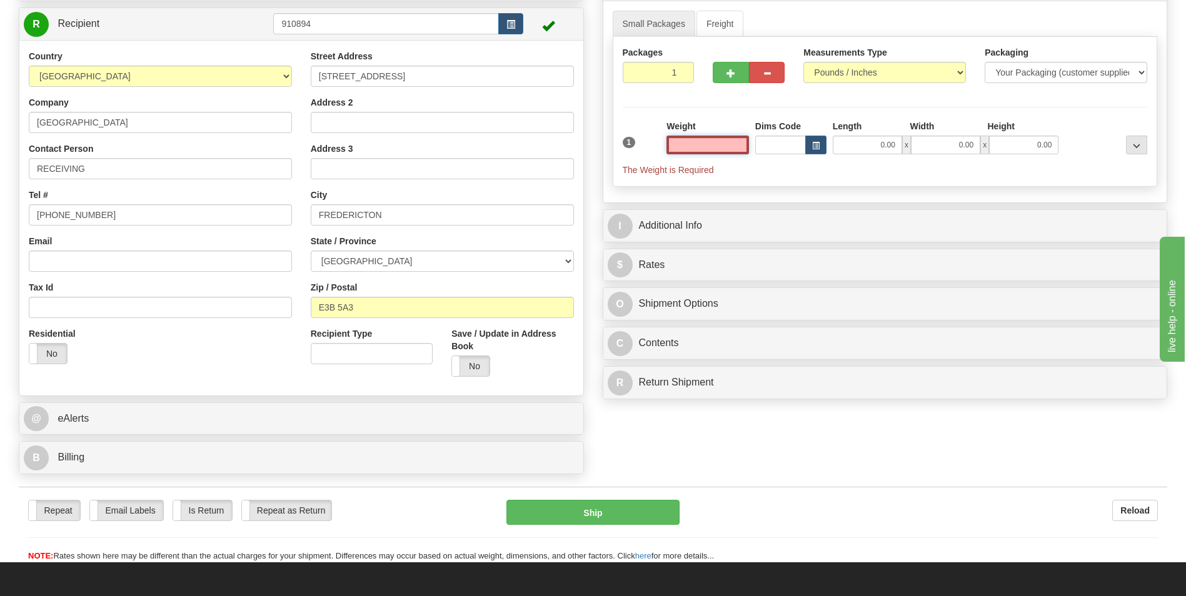
scroll to position [187, 0]
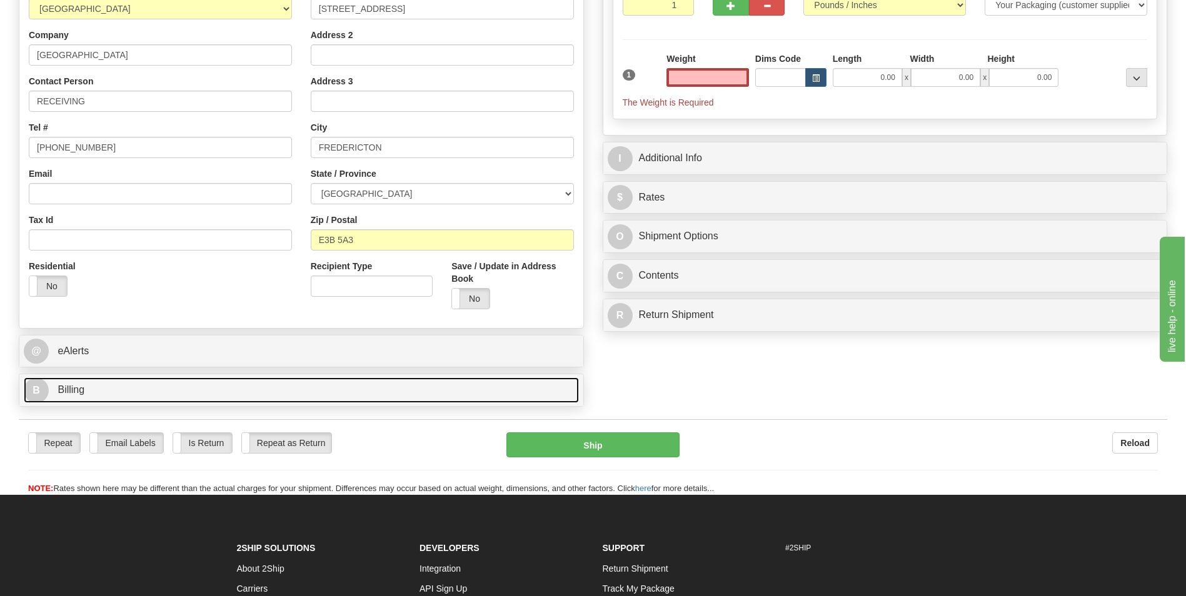
type input "0.00"
click at [123, 388] on link "B Billing" at bounding box center [301, 390] width 555 height 26
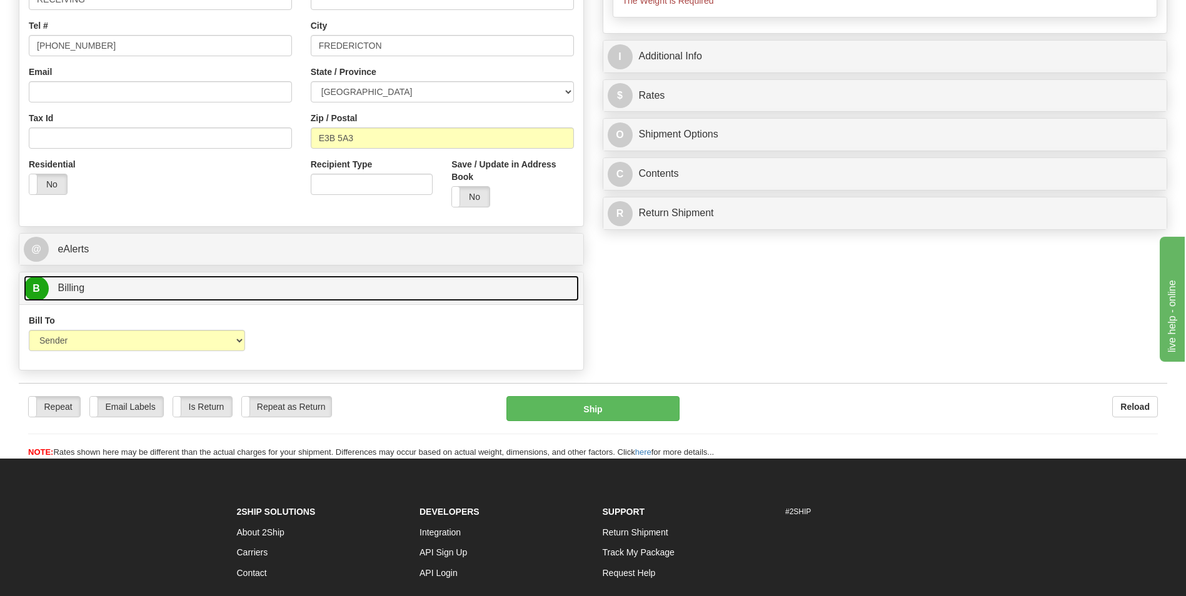
scroll to position [312, 0]
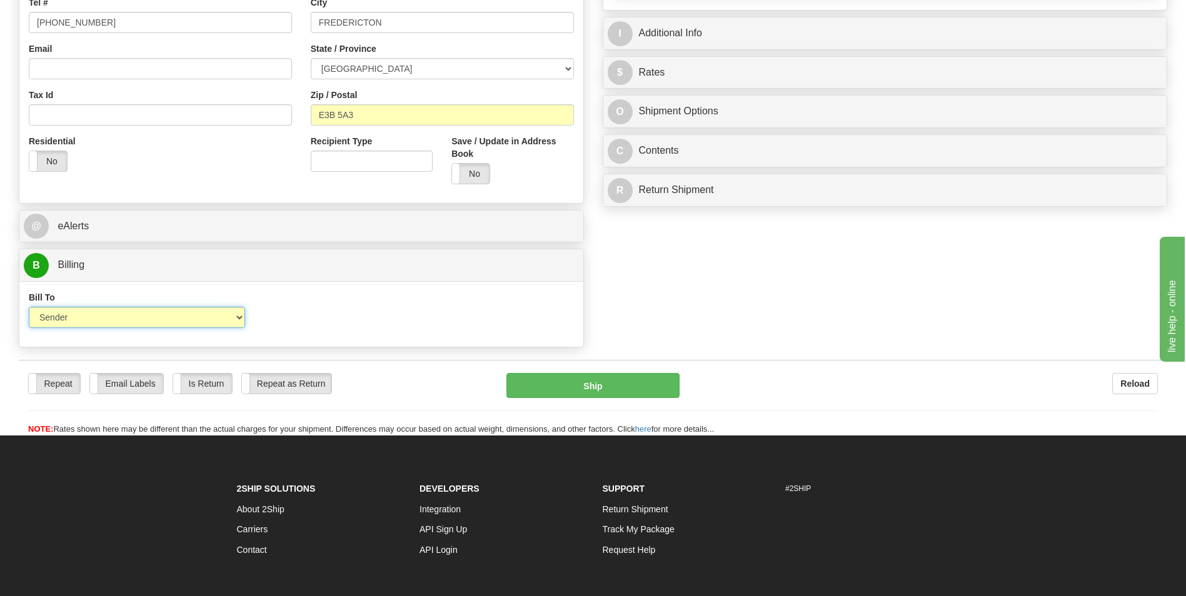
click at [234, 317] on select "Sender Recipient Third Party Collect" at bounding box center [137, 317] width 216 height 21
select select "2"
click at [29, 307] on select "Sender Recipient Third Party Collect" at bounding box center [137, 317] width 216 height 21
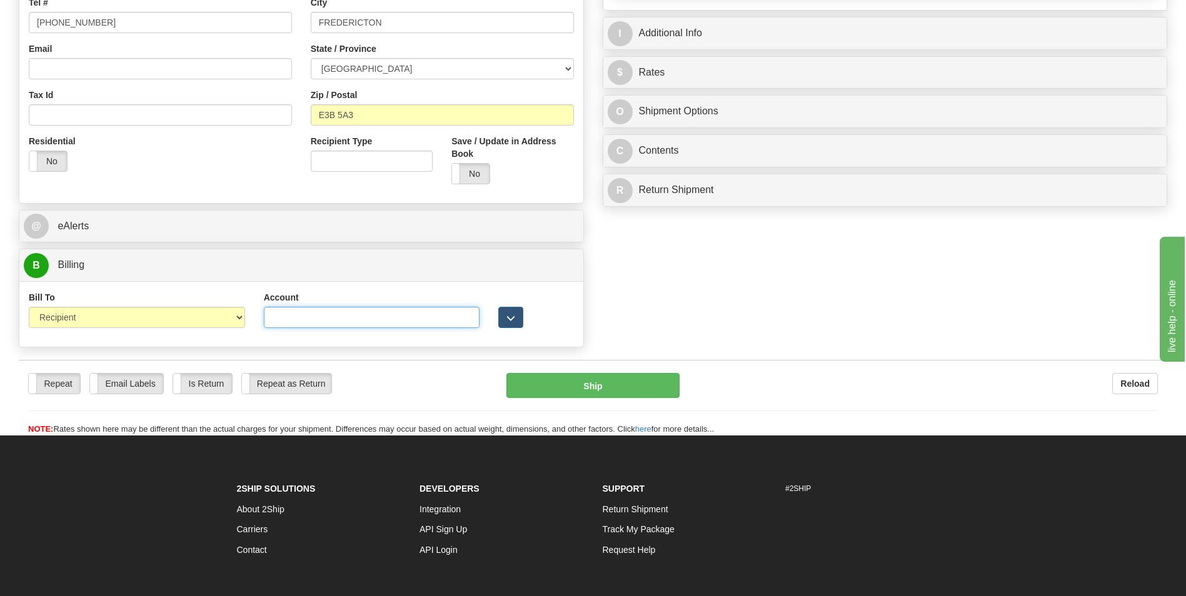
click at [340, 319] on input "Account" at bounding box center [372, 317] width 216 height 21
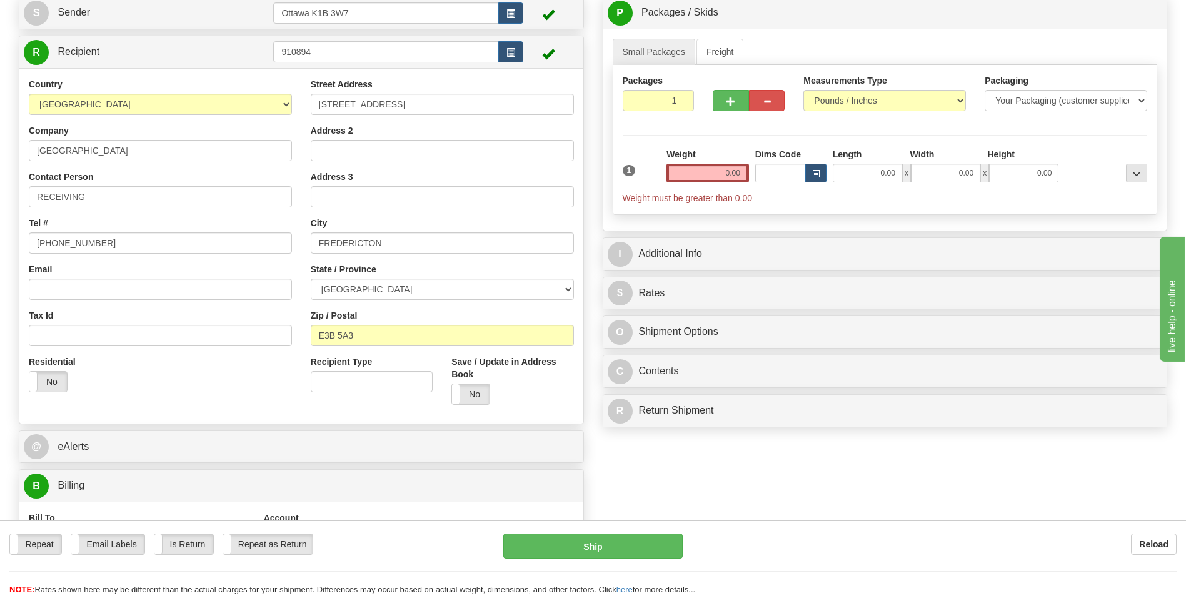
scroll to position [62, 0]
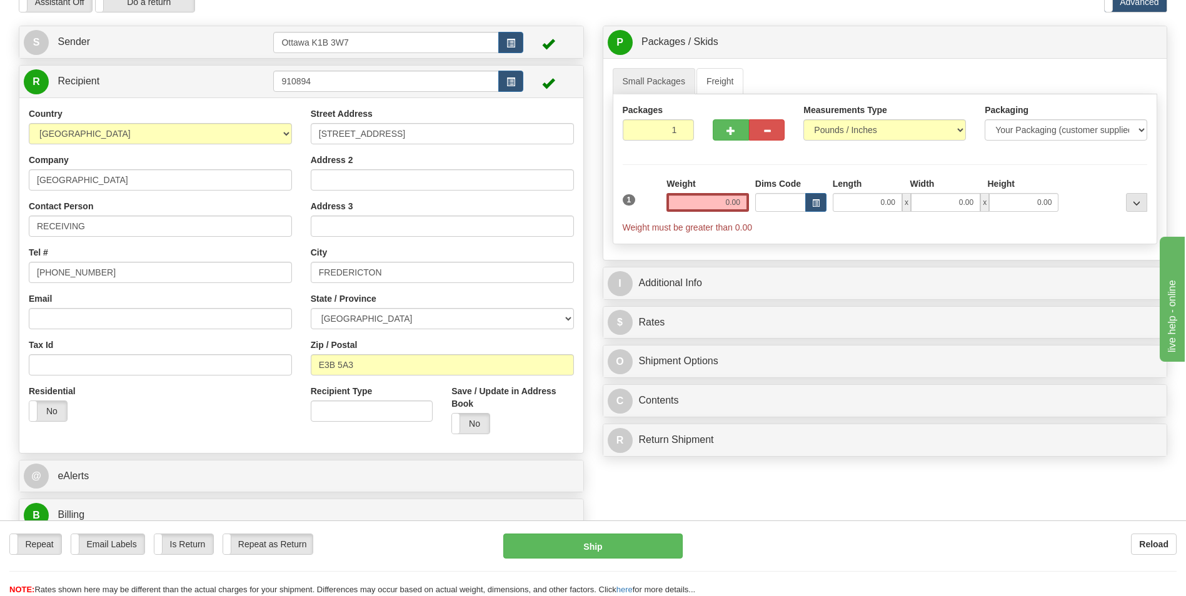
type input "9177807"
click at [882, 201] on input "0.00" at bounding box center [866, 202] width 69 height 19
type input "35.00"
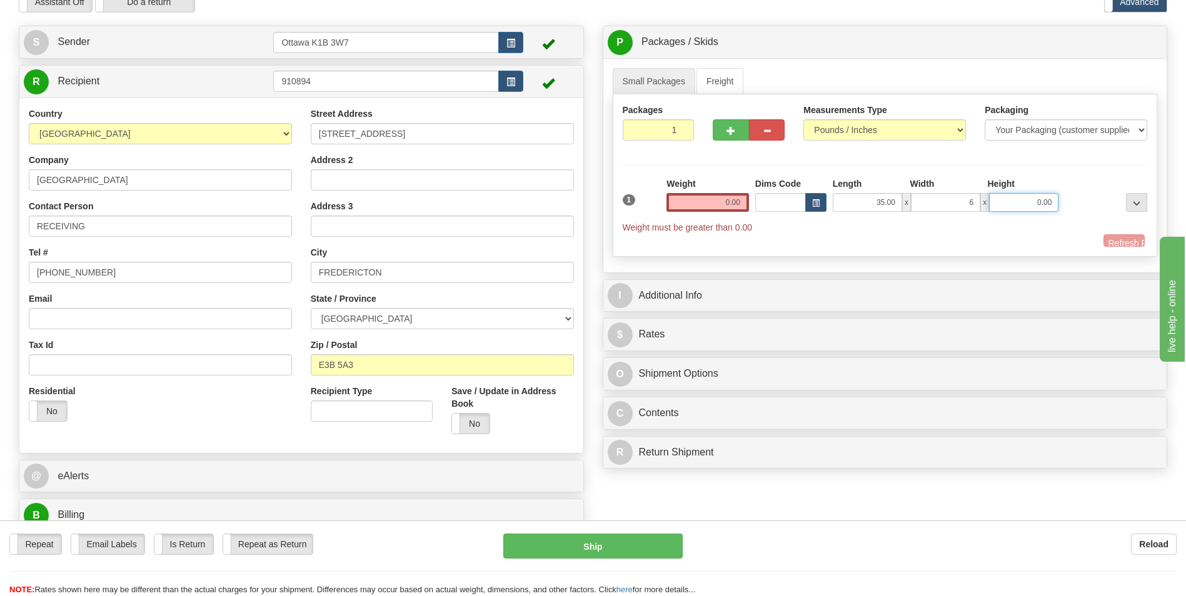
type input "6.00"
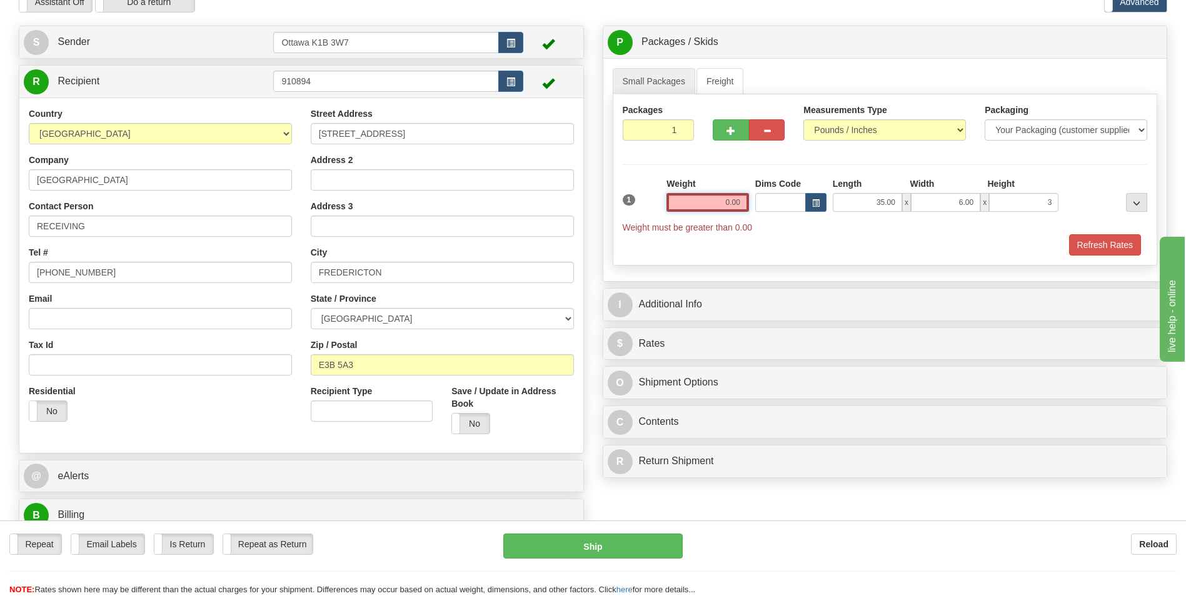
type input "3.00"
click at [736, 207] on input "0.00" at bounding box center [707, 202] width 82 height 19
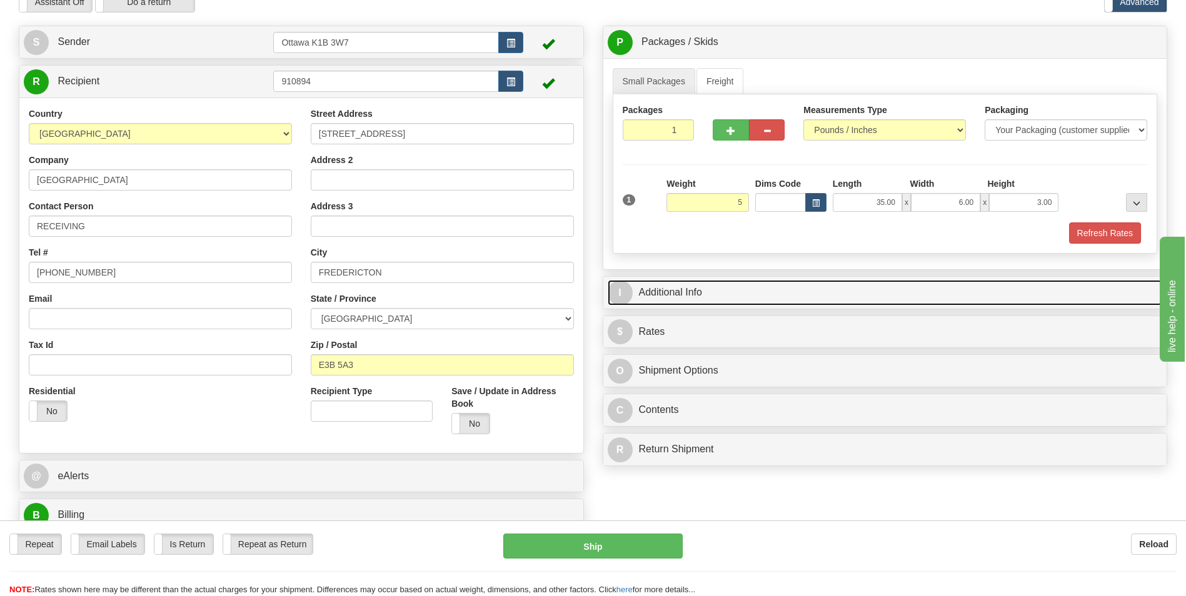
type input "5.00"
click at [731, 297] on link "I Additional Info" at bounding box center [884, 293] width 555 height 26
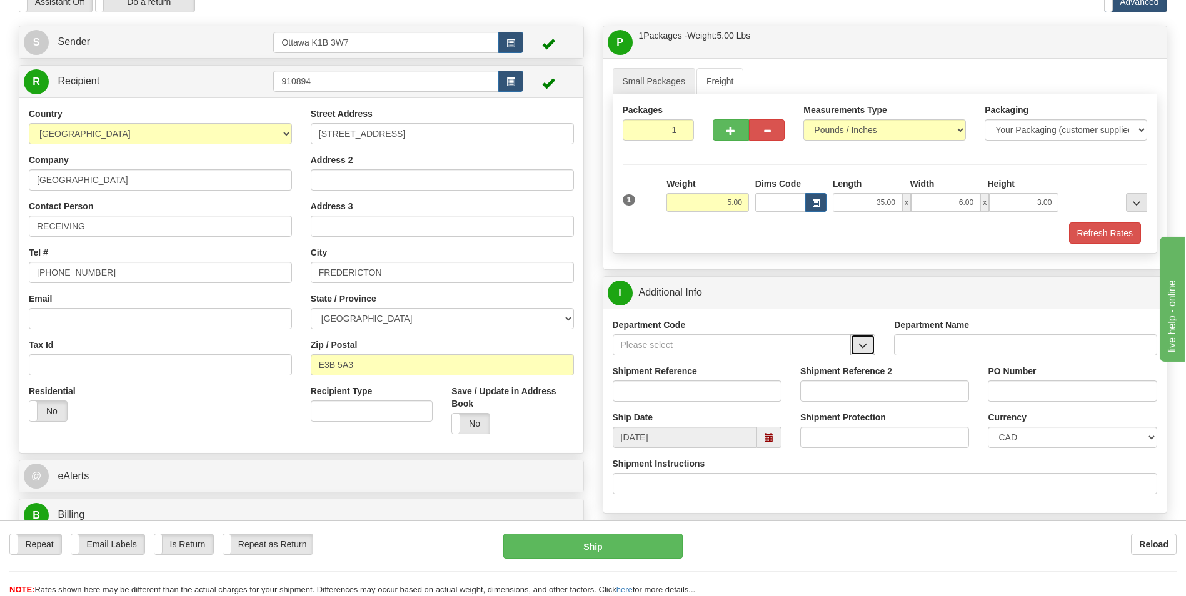
click at [869, 346] on button "button" at bounding box center [862, 344] width 25 height 21
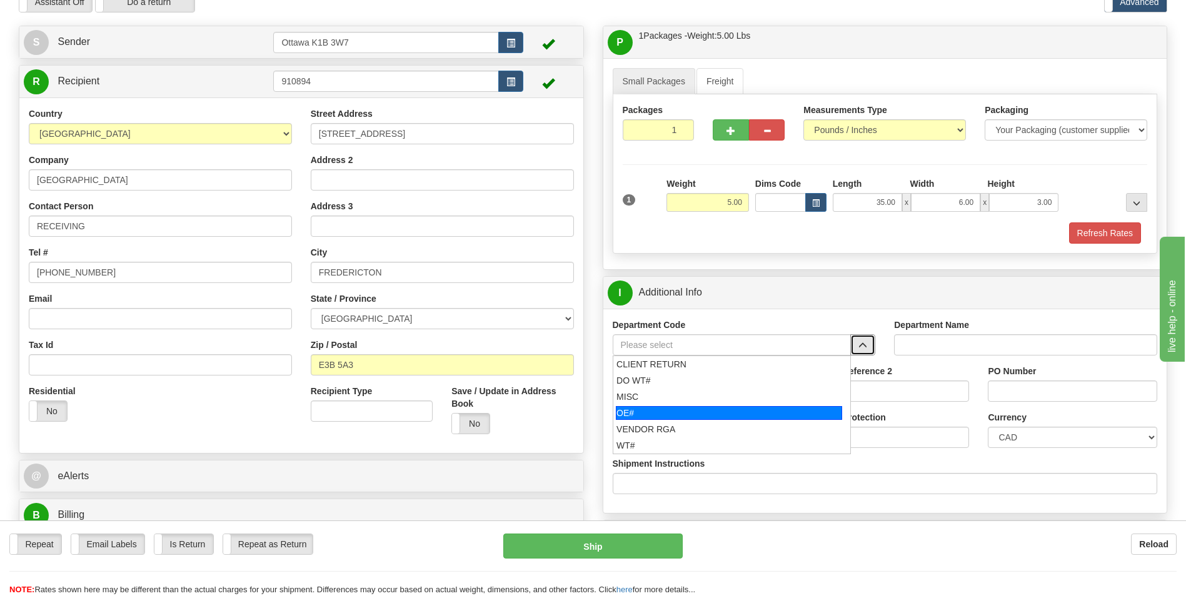
click at [739, 405] on li "OE#" at bounding box center [731, 413] width 237 height 16
type input "OE#"
type input "ORDERS"
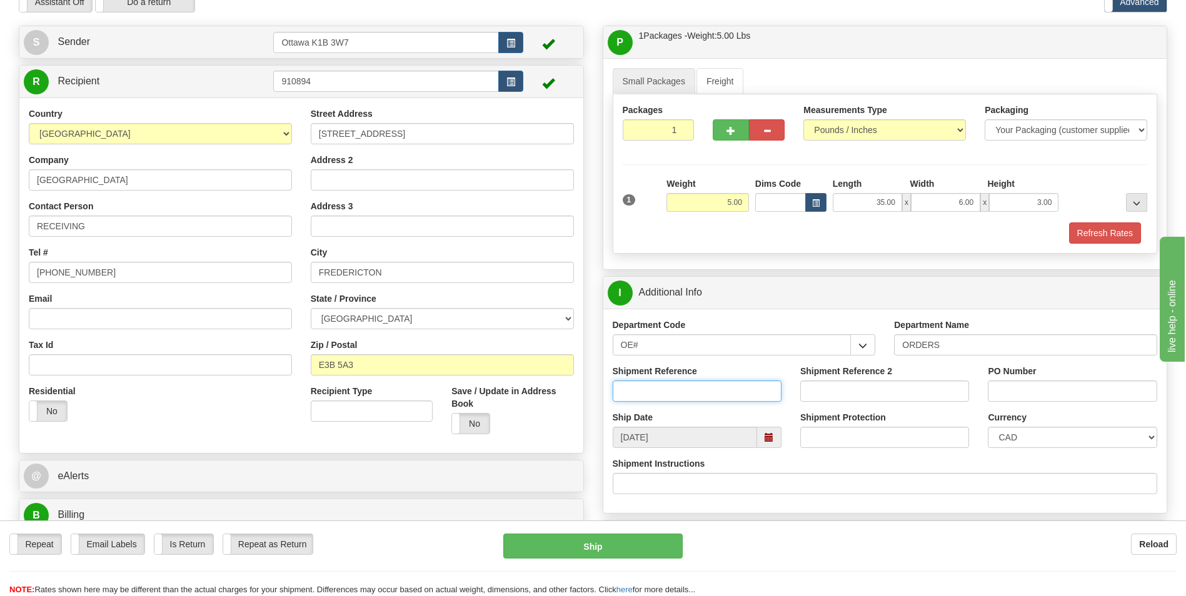
click at [677, 391] on input "Shipment Reference" at bounding box center [696, 391] width 169 height 21
type input "10204124-00"
click at [1019, 386] on input "PO Number" at bounding box center [1071, 391] width 169 height 21
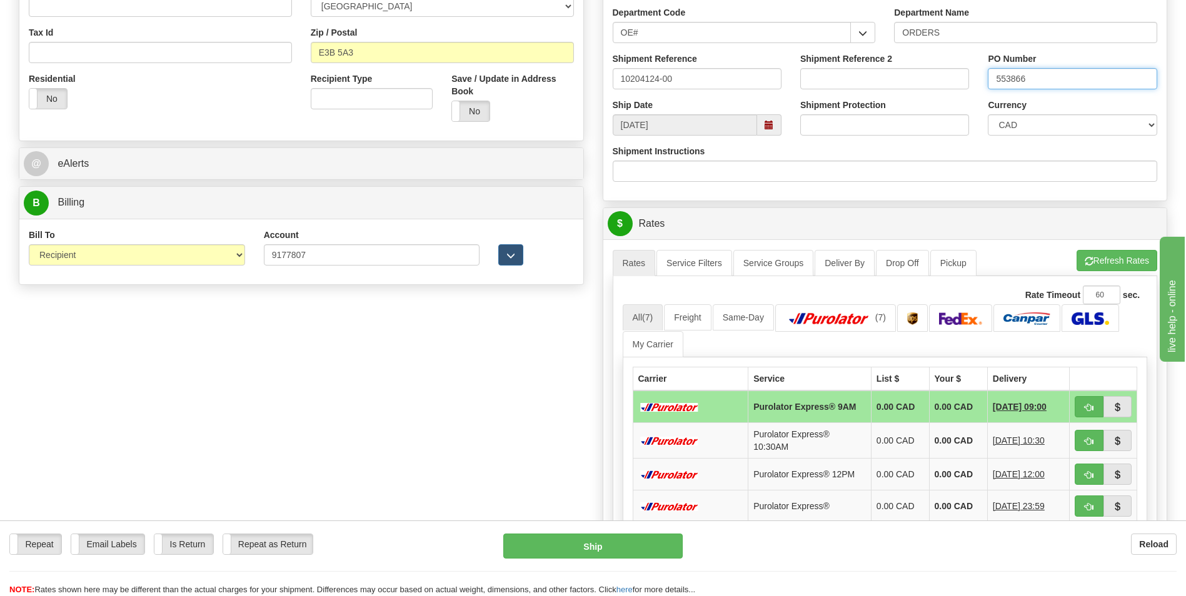
scroll to position [437, 0]
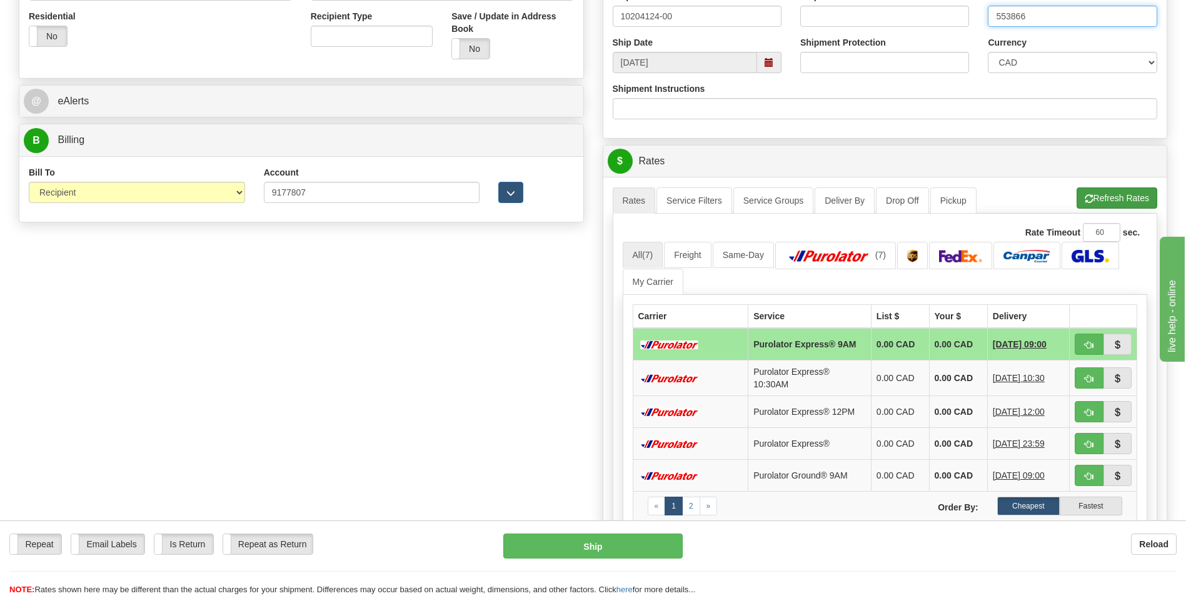
type input "553866"
click at [1114, 201] on button "Refresh Rates" at bounding box center [1116, 197] width 81 height 21
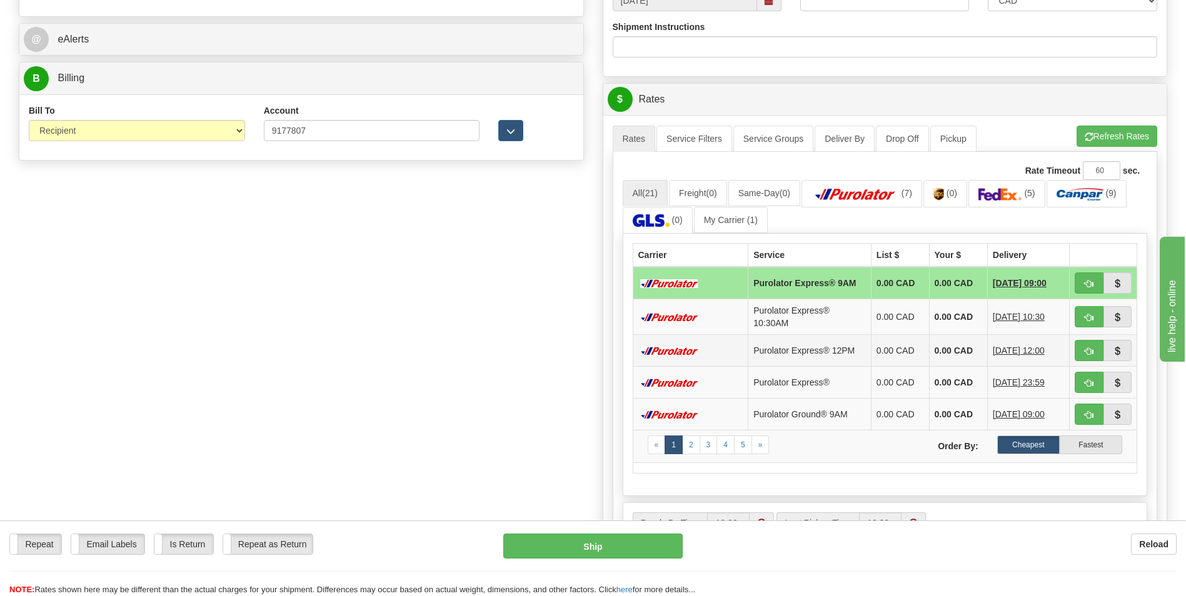
scroll to position [500, 0]
click at [691, 443] on link "2" at bounding box center [691, 444] width 18 height 19
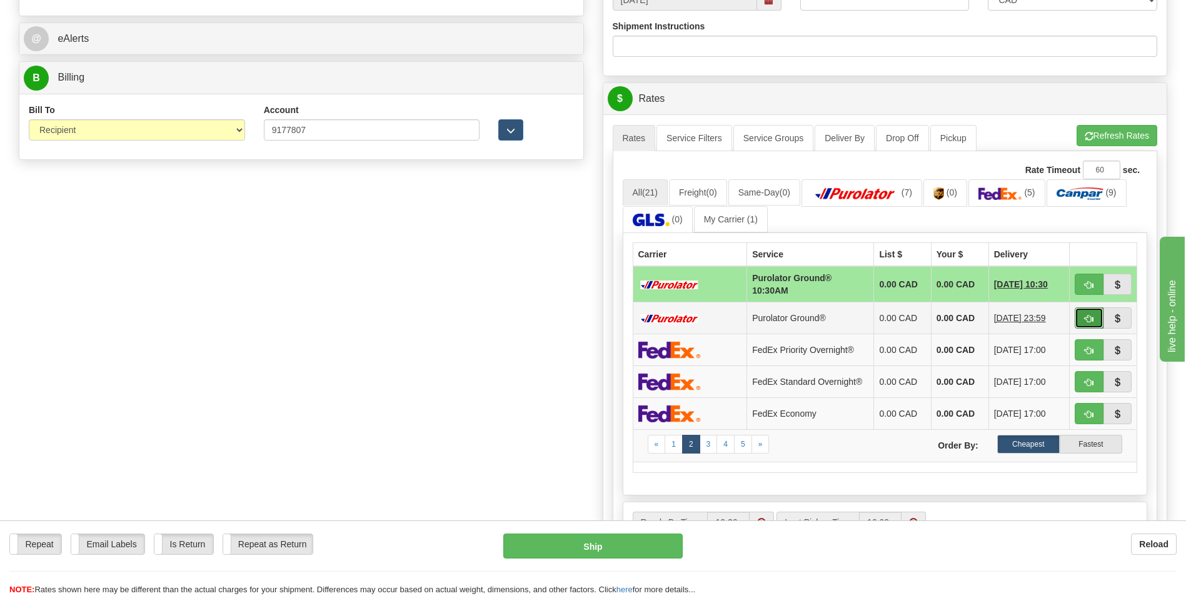
click at [1086, 315] on span "button" at bounding box center [1088, 319] width 9 height 8
type input "260"
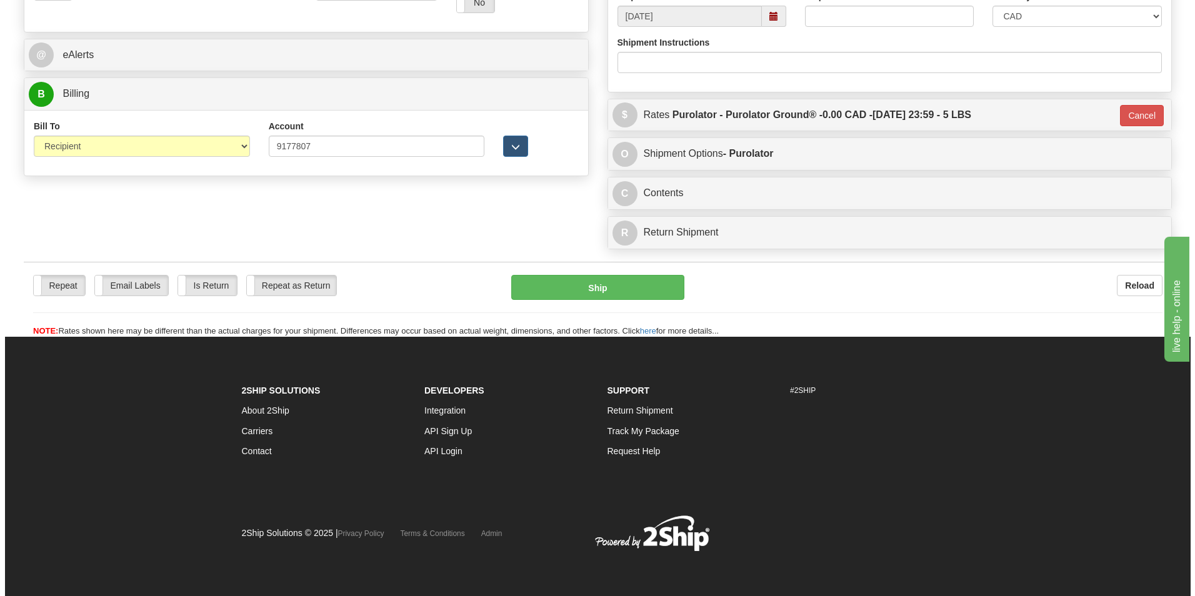
scroll to position [484, 0]
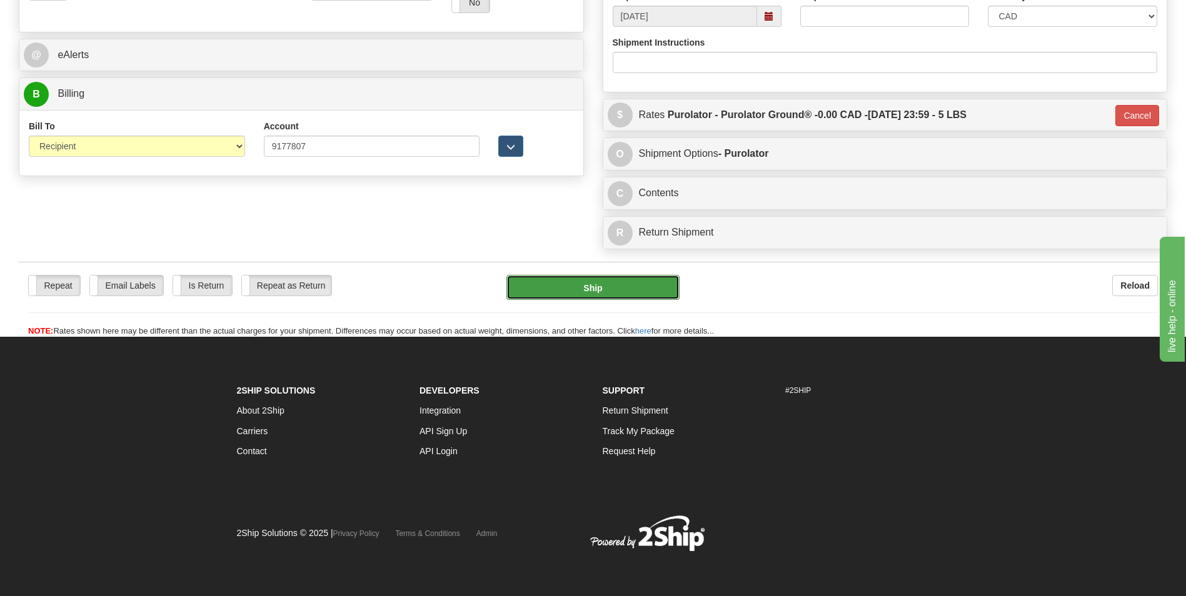
click at [601, 286] on button "Ship" at bounding box center [592, 287] width 172 height 25
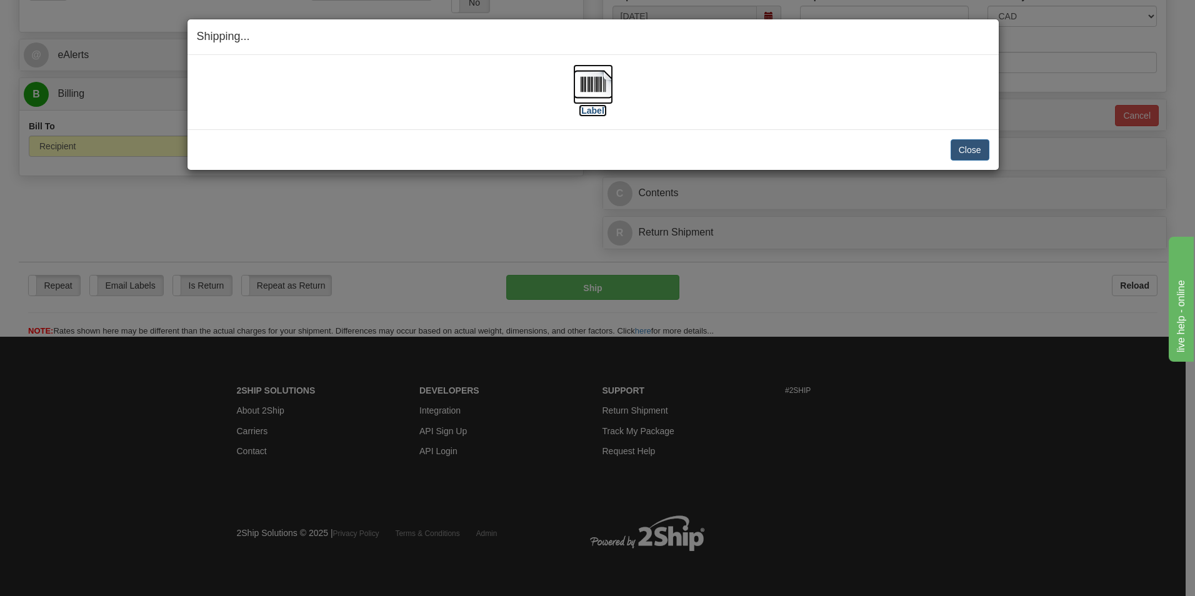
click at [601, 115] on label "[Label]" at bounding box center [593, 110] width 29 height 12
